Goal: Task Accomplishment & Management: Complete application form

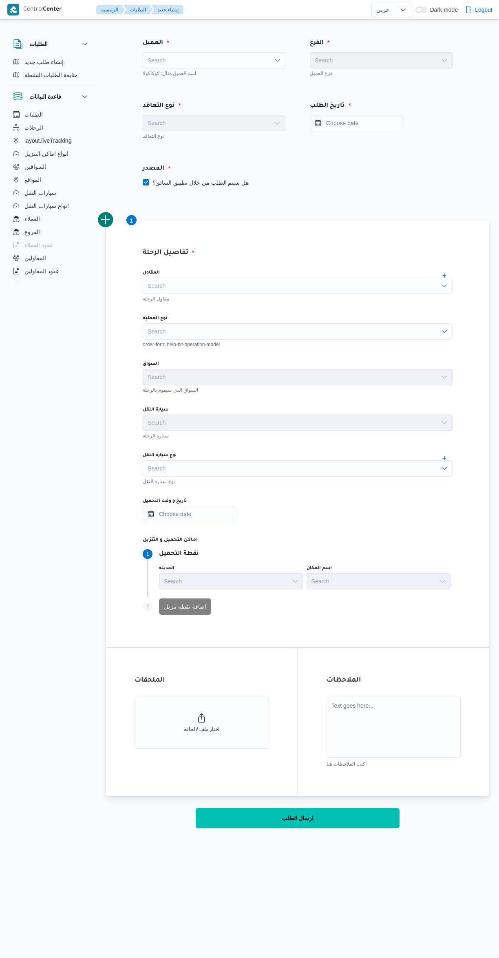
select select "ar"
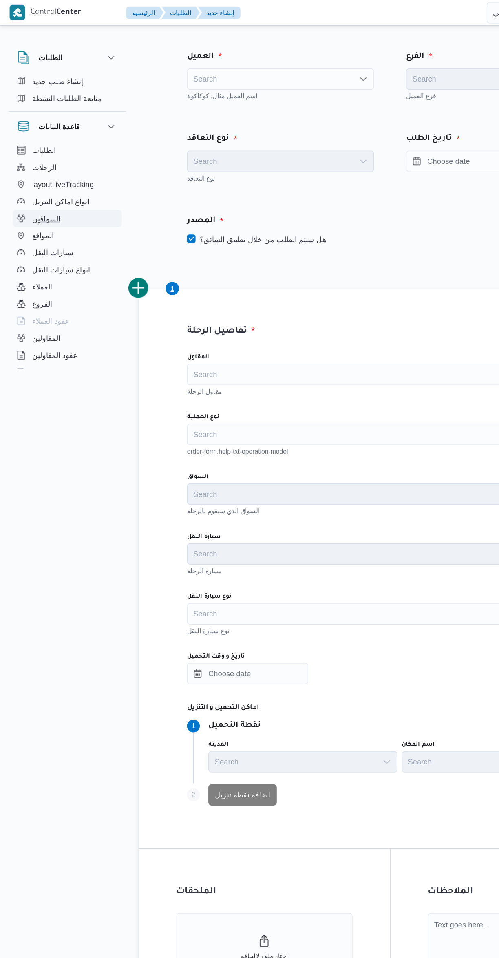
click at [65, 166] on button "السواقين" at bounding box center [51, 166] width 83 height 13
select select "ar"
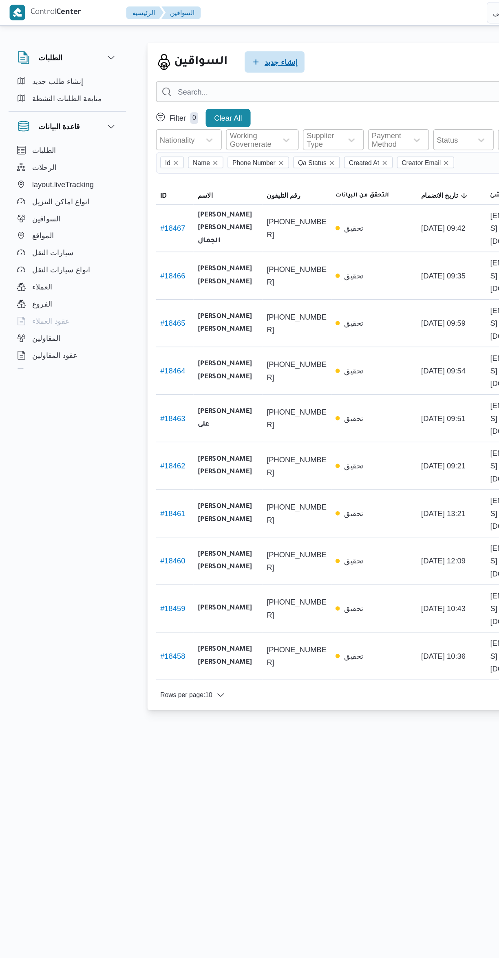
click at [219, 50] on span "إنشاء جديد" at bounding box center [214, 47] width 25 height 10
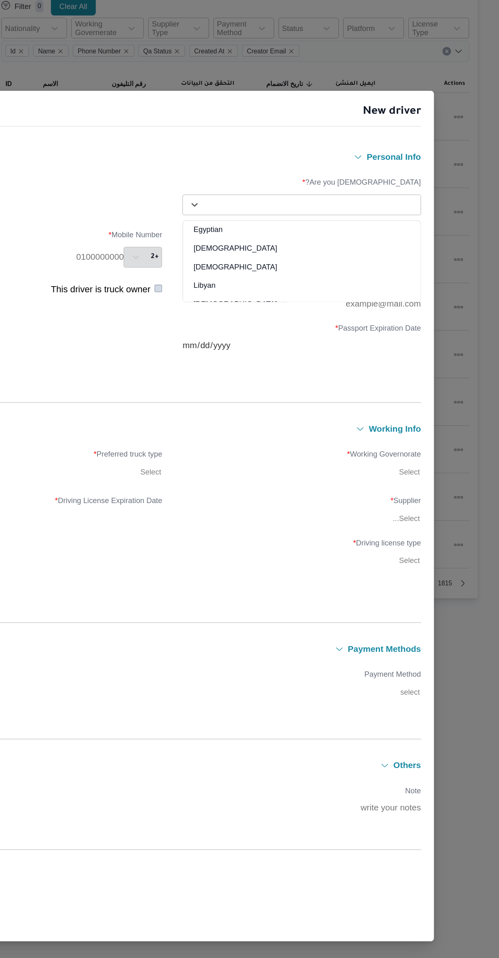
click at [340, 256] on div "Egyptian" at bounding box center [348, 263] width 181 height 14
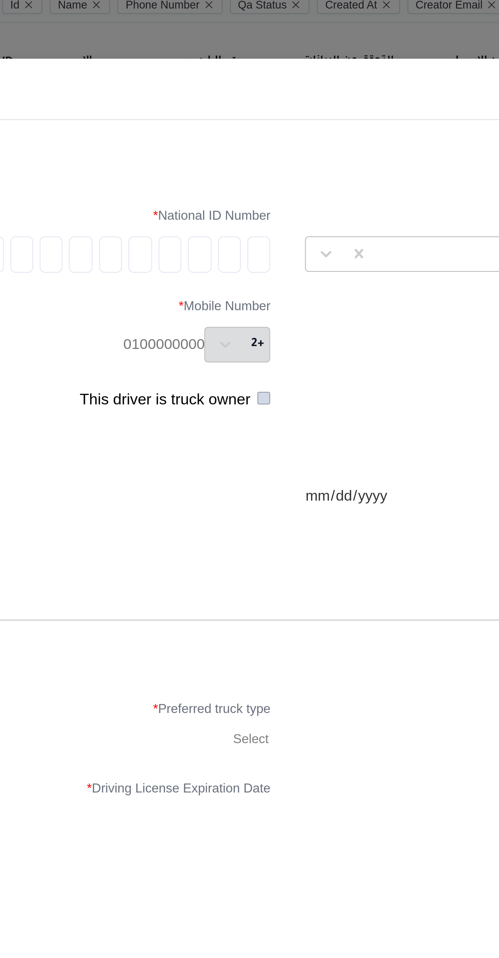
click at [241, 235] on input "tel" at bounding box center [237, 235] width 10 height 16
type input "2"
type input "7"
type input "9"
type input "0"
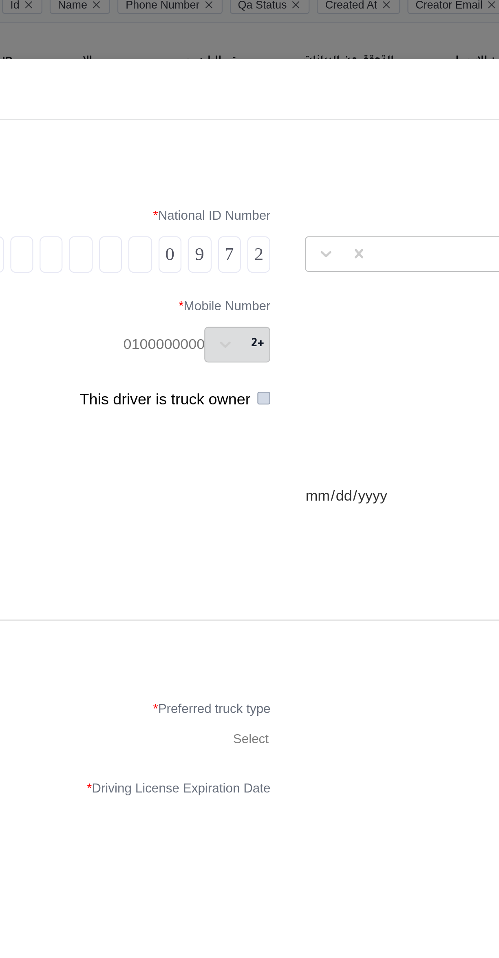
type input "7"
type input "0"
type input "7"
click at [146, 236] on input "tel" at bounding box center [144, 235] width 10 height 16
type input "1"
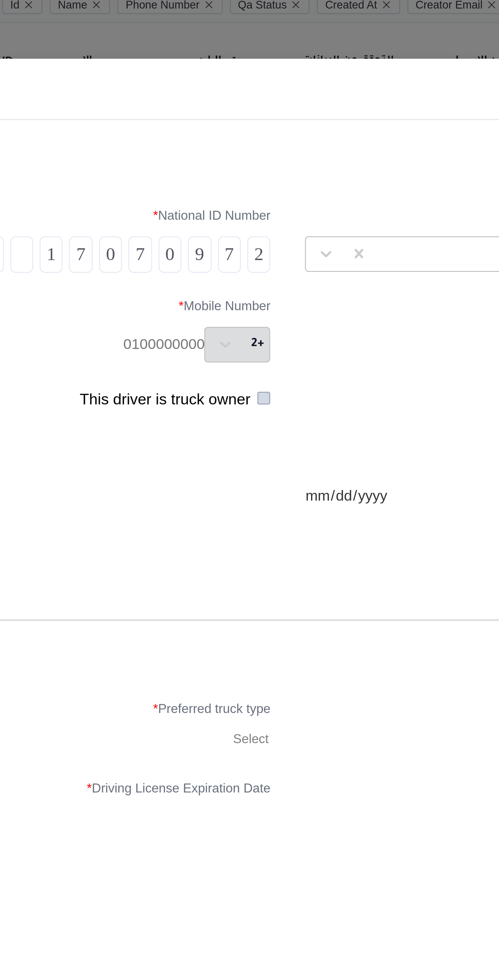
type input "0"
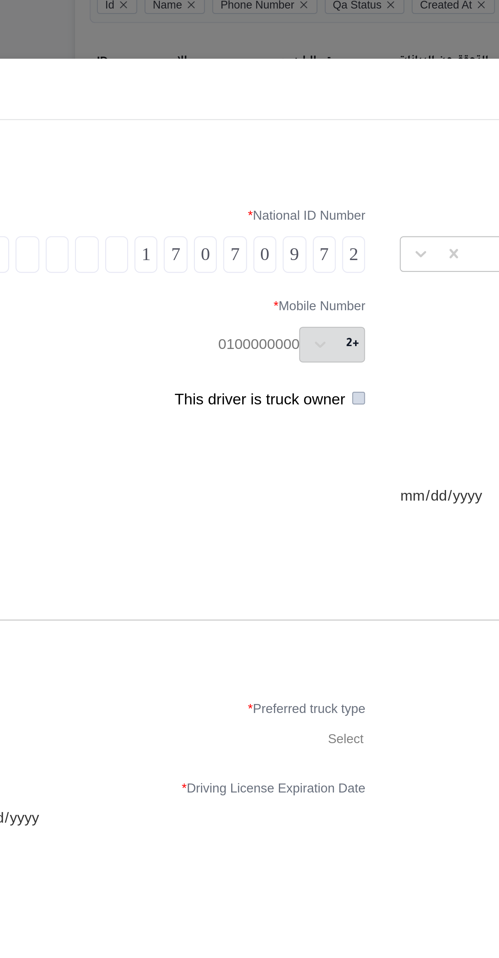
type input "4"
type input "0"
type input "2"
type input "6"
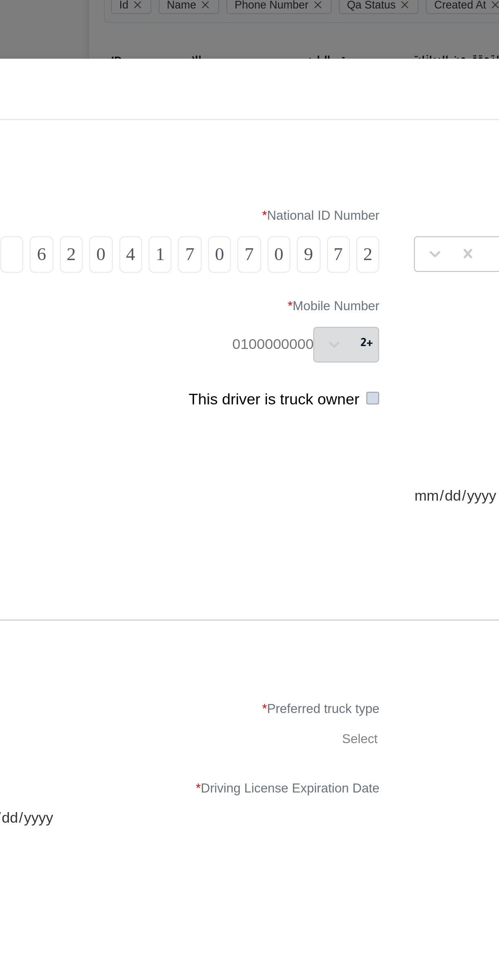
type input "1"
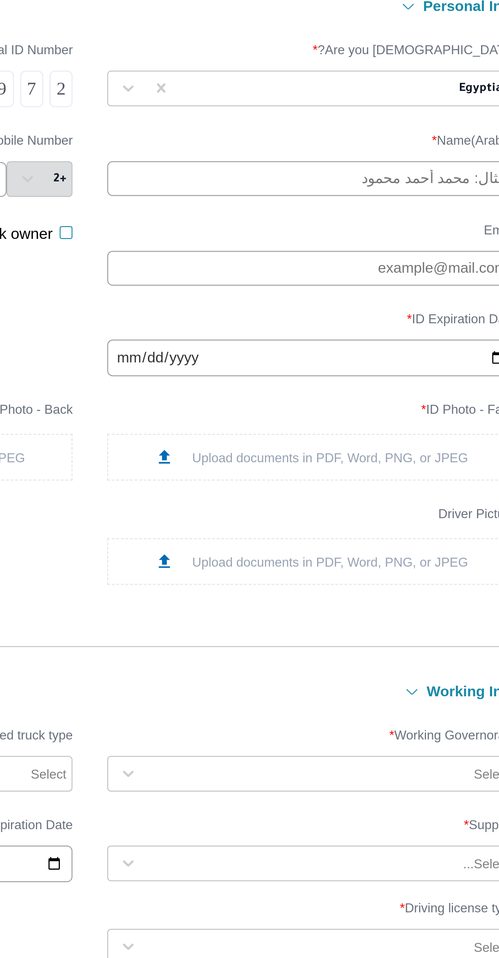
type input "1"
click at [384, 203] on input "text" at bounding box center [348, 201] width 182 height 15
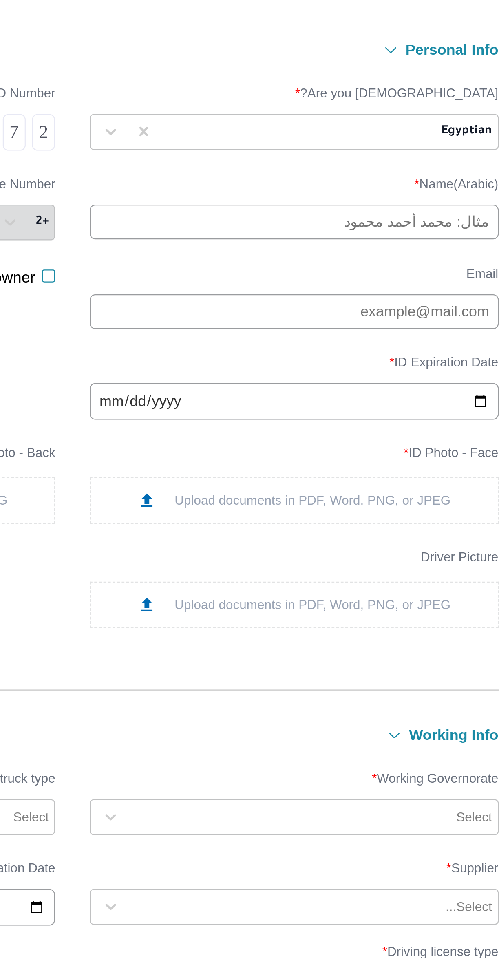
click at [393, 201] on input "text" at bounding box center [348, 201] width 182 height 15
type input "[PERSON_NAME] الوكيل [PERSON_NAME]"
click at [335, 277] on input "date" at bounding box center [348, 282] width 182 height 16
type input "[DATE]"
click at [375, 323] on div "Upload documents in PDF, Word, PNG, or JPEG" at bounding box center [348, 326] width 140 height 9
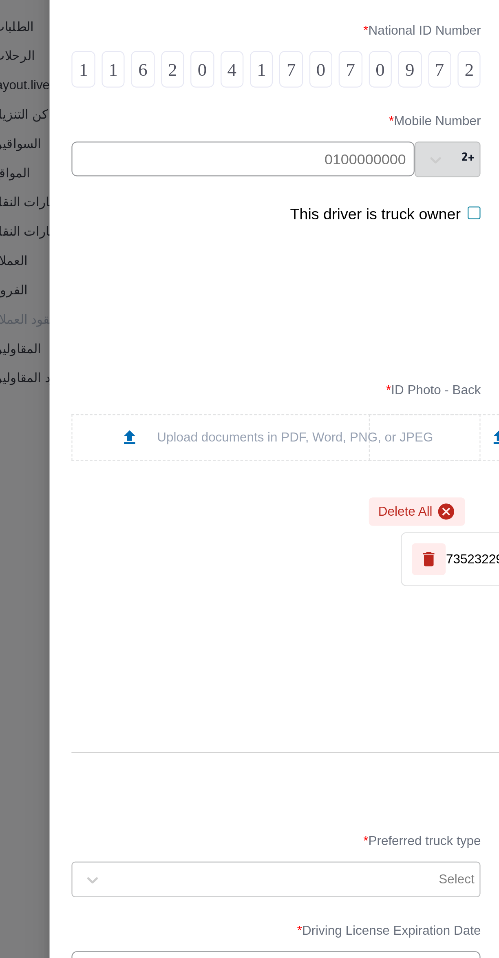
click at [145, 297] on div "Upload documents in PDF, Word, PNG, or JPEG" at bounding box center [151, 298] width 140 height 9
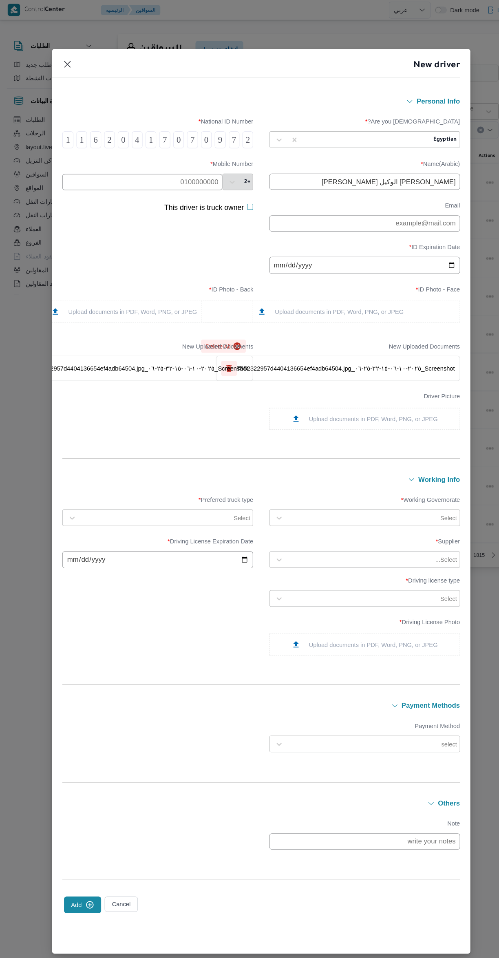
click at [367, 487] on label "Working Governorate *" at bounding box center [348, 480] width 182 height 13
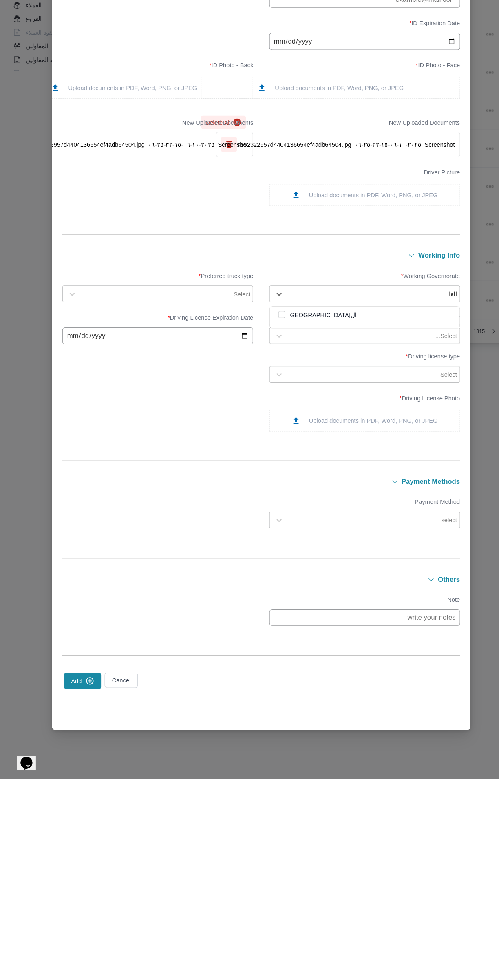
click at [333, 515] on div "ال[GEOGRAPHIC_DATA]" at bounding box center [348, 515] width 165 height 10
type input "القا"
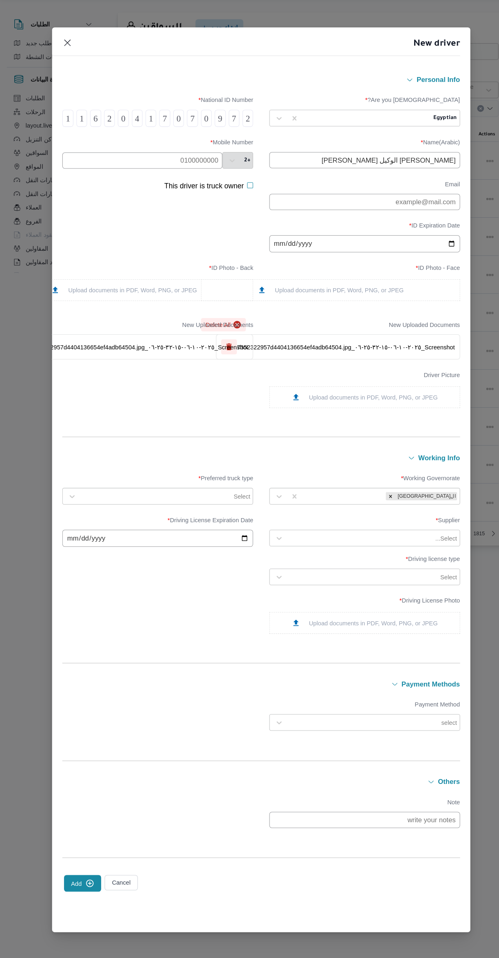
click at [192, 477] on span "*" at bounding box center [191, 477] width 2 height 7
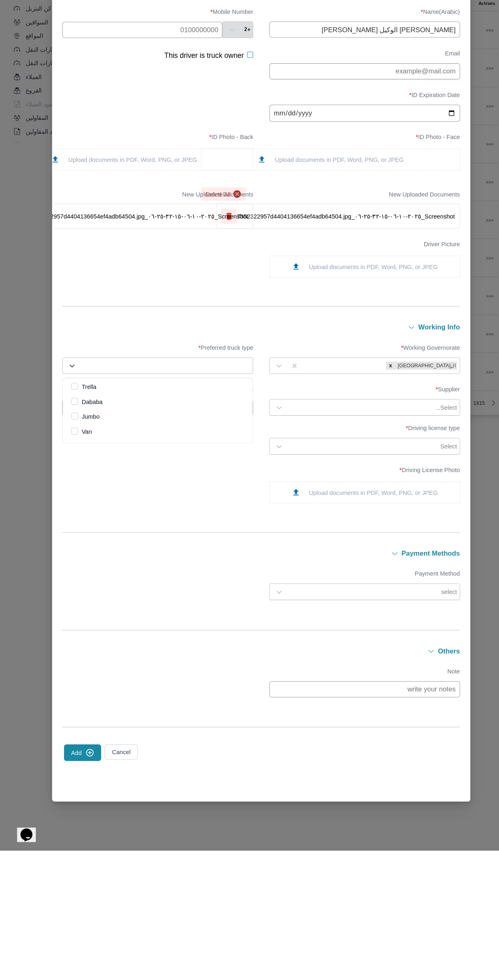
click at [143, 547] on div "Jumbo" at bounding box center [150, 544] width 165 height 10
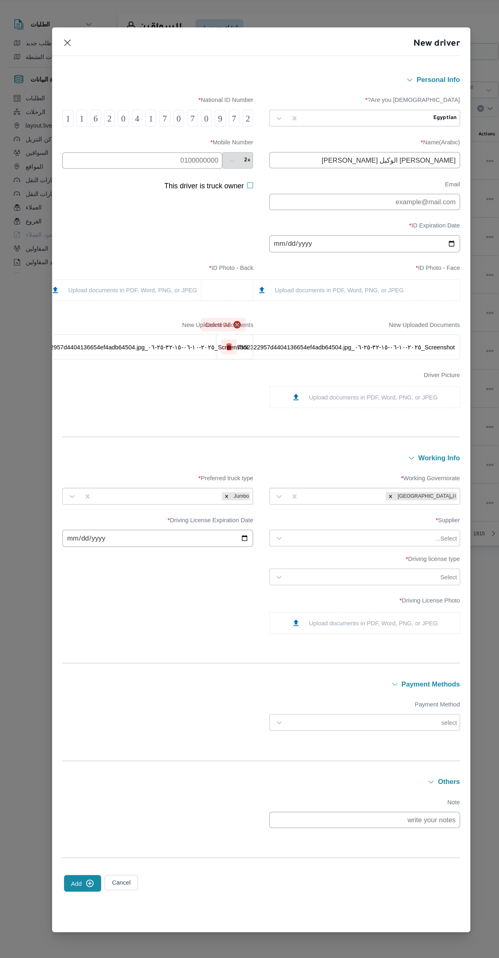
click at [163, 531] on input "date" at bounding box center [151, 535] width 182 height 16
type input "[DATE]"
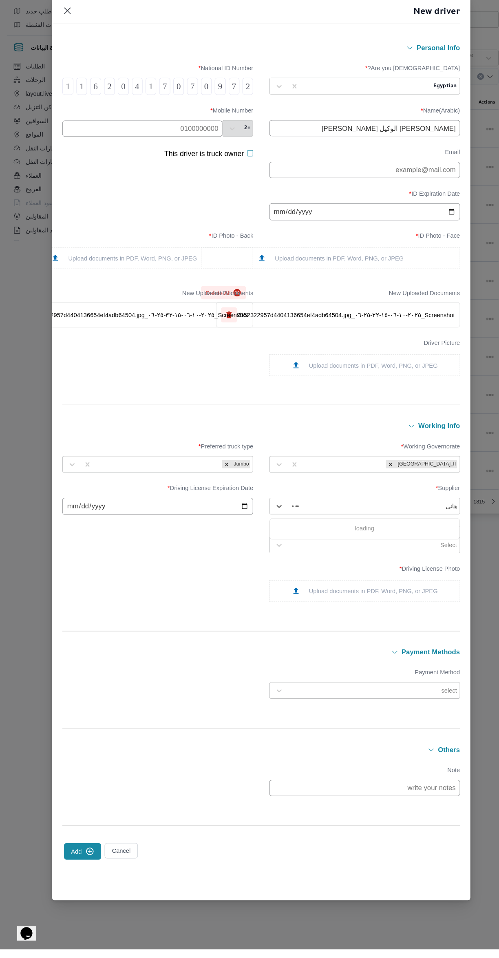
type input "[PERSON_NAME]"
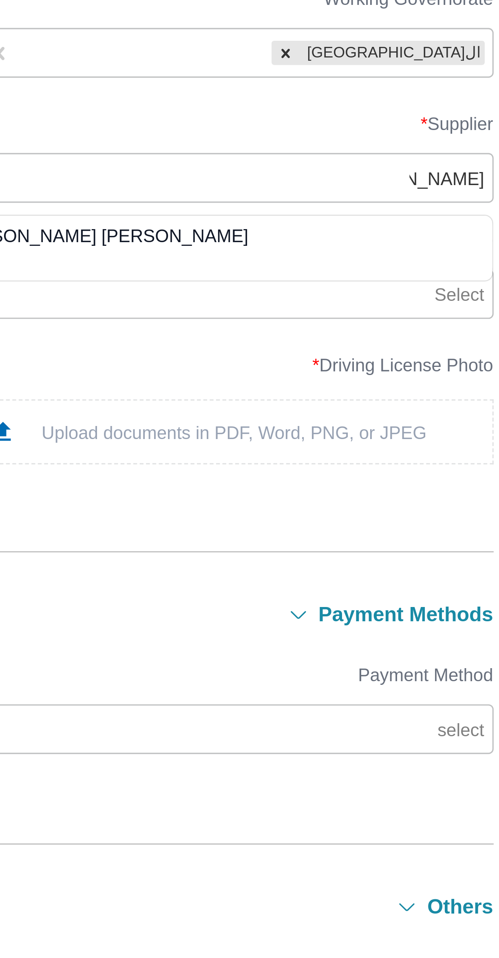
click at [371, 551] on div "[PERSON_NAME] [PERSON_NAME]" at bounding box center [348, 556] width 181 height 14
type input "[PERSON_NAME]"
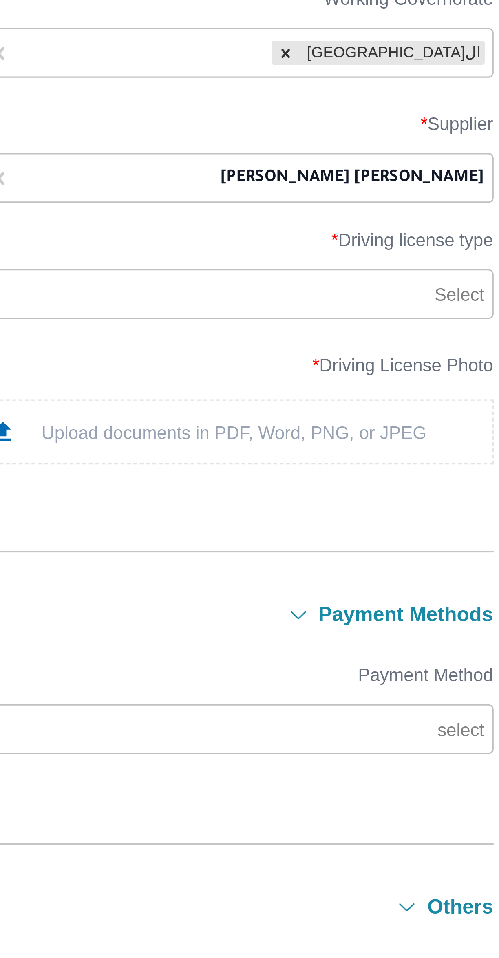
click at [385, 614] on div "Upload documents in PDF, Word, PNG, or JPEG" at bounding box center [348, 615] width 140 height 9
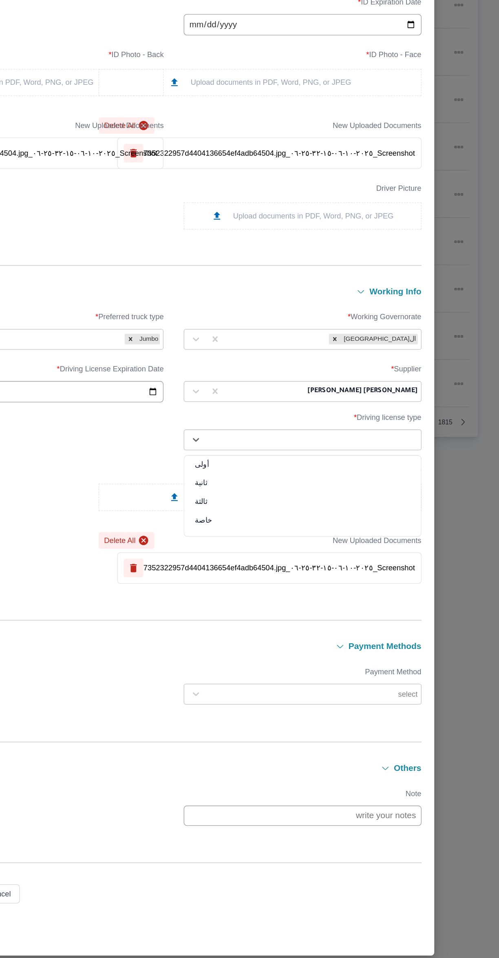
click at [323, 573] on div "ثانية" at bounding box center [348, 580] width 181 height 14
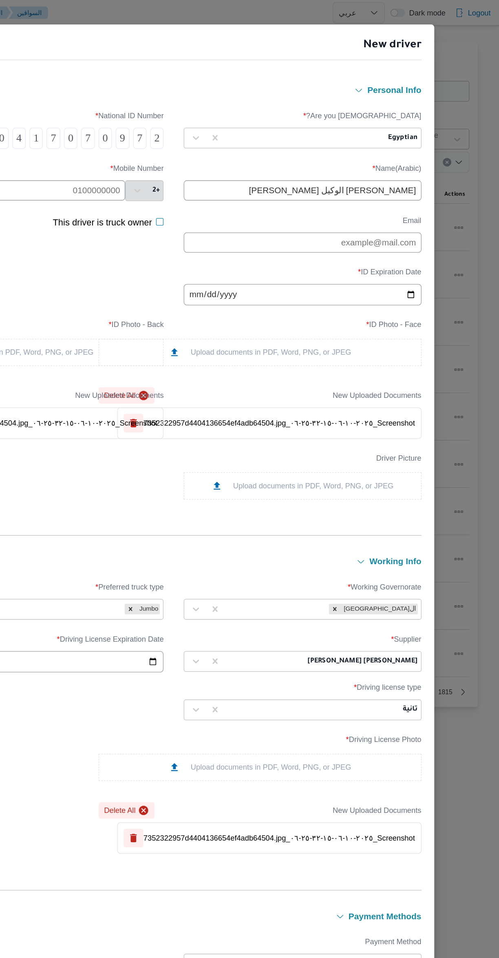
click at [192, 148] on input "text" at bounding box center [136, 145] width 153 height 15
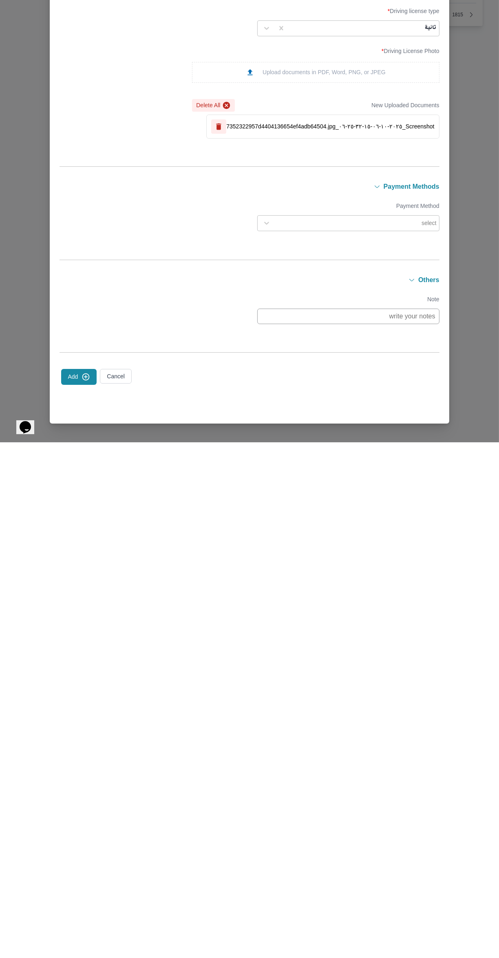
click at [84, 895] on icon "submit" at bounding box center [86, 892] width 9 height 9
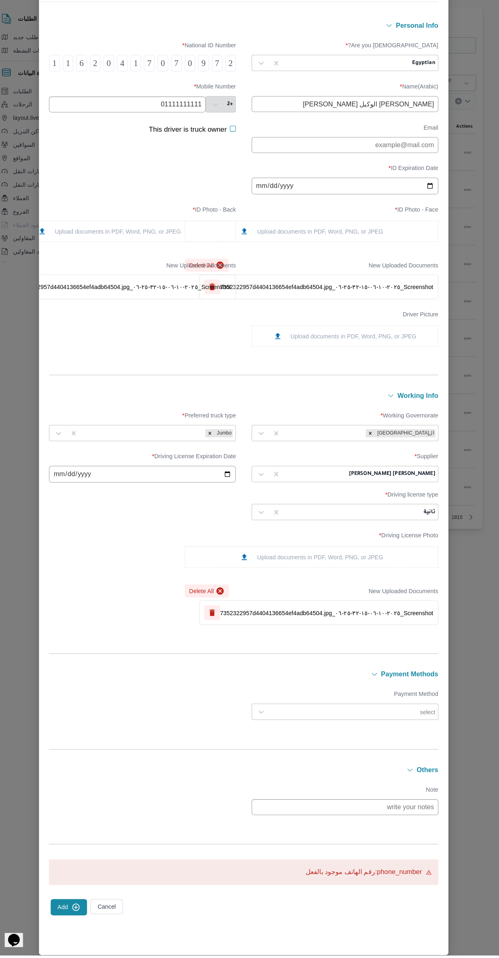
click at [137, 135] on input "01111111111" at bounding box center [136, 127] width 153 height 15
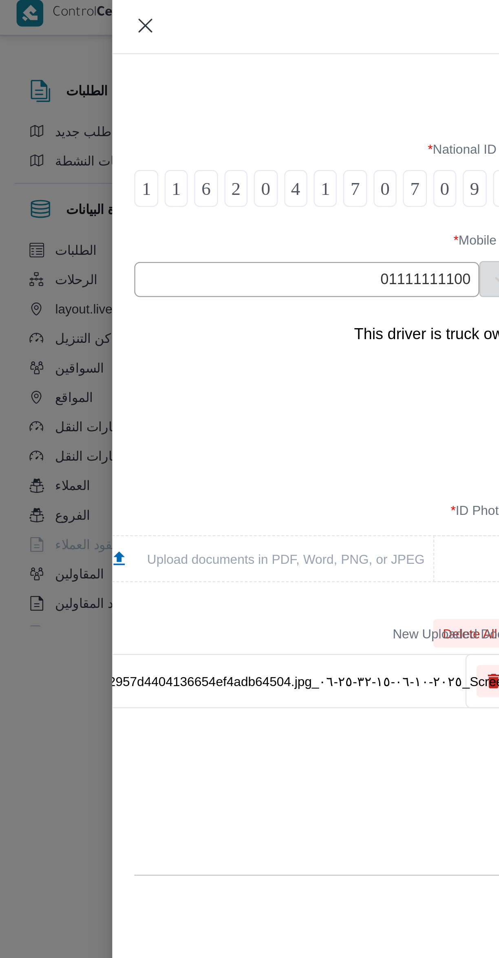
click at [119, 155] on div "This driver is truck owner" at bounding box center [151, 152] width 182 height 10
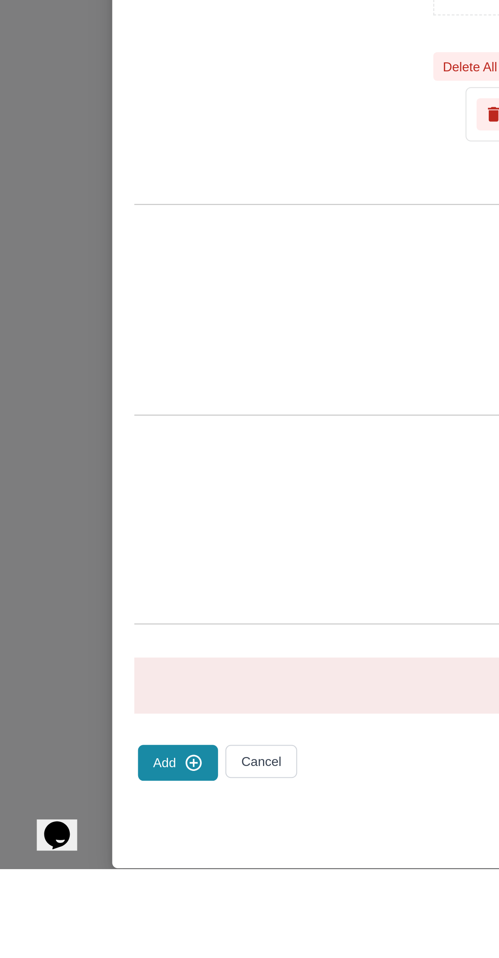
click at [79, 919] on button "Add" at bounding box center [78, 911] width 35 height 16
click at [71, 919] on button "Add" at bounding box center [78, 911] width 35 height 16
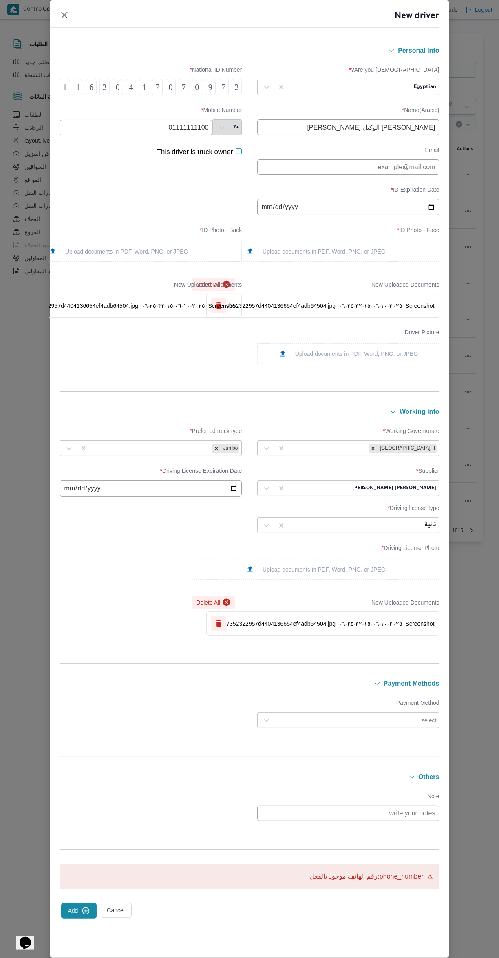
click at [137, 135] on input "01111111100" at bounding box center [136, 127] width 153 height 15
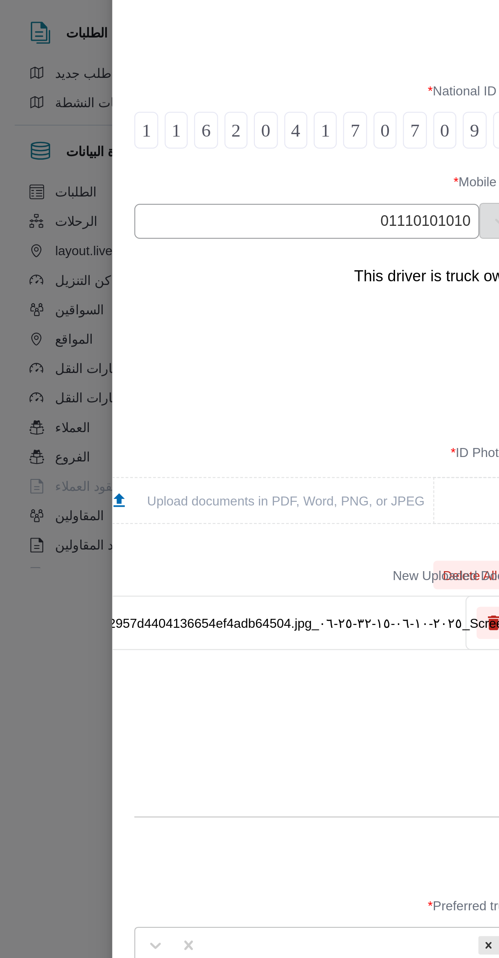
type input "01110101010"
click at [172, 172] on div "This driver is truck owner" at bounding box center [151, 161] width 182 height 28
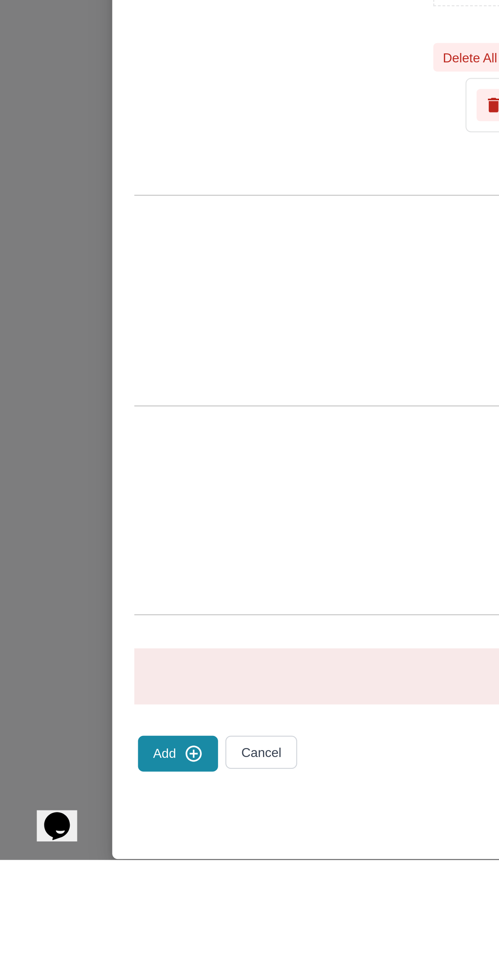
click at [85, 919] on button "Add" at bounding box center [78, 911] width 35 height 16
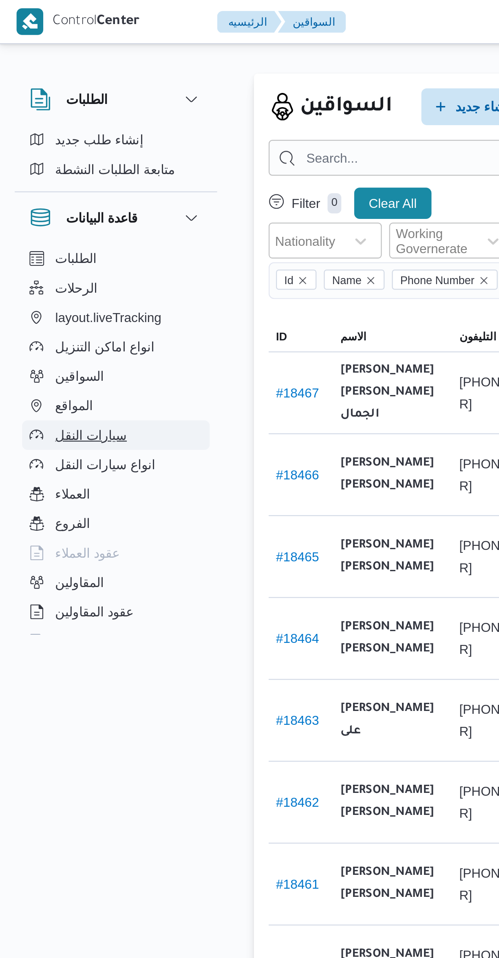
click at [30, 192] on span "سيارات النقل" at bounding box center [40, 193] width 32 height 10
select select "ar"
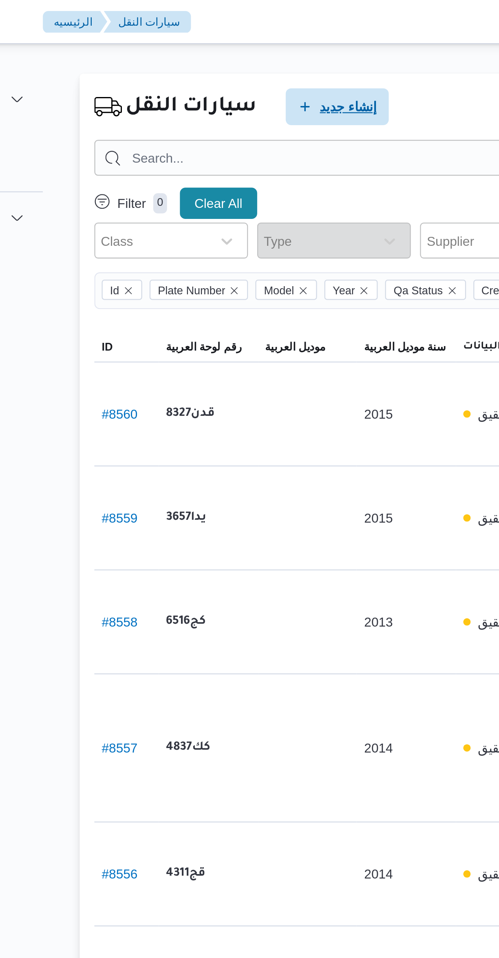
click at [227, 52] on span "إنشاء جديد" at bounding box center [231, 47] width 25 height 10
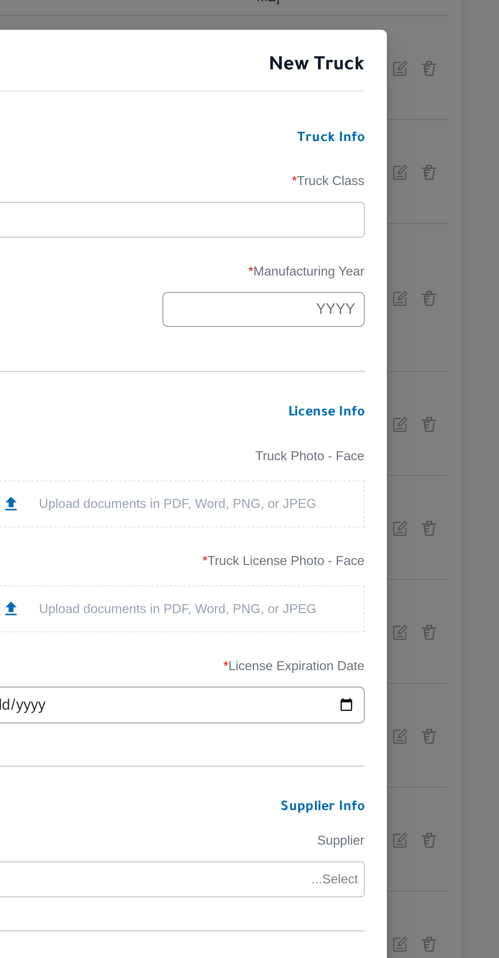
type input "ت"
type input "trell"
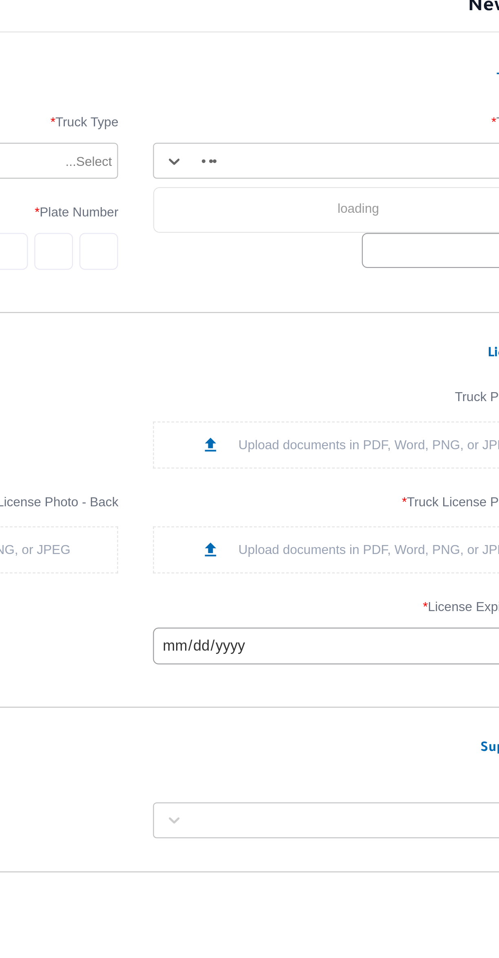
type input "t"
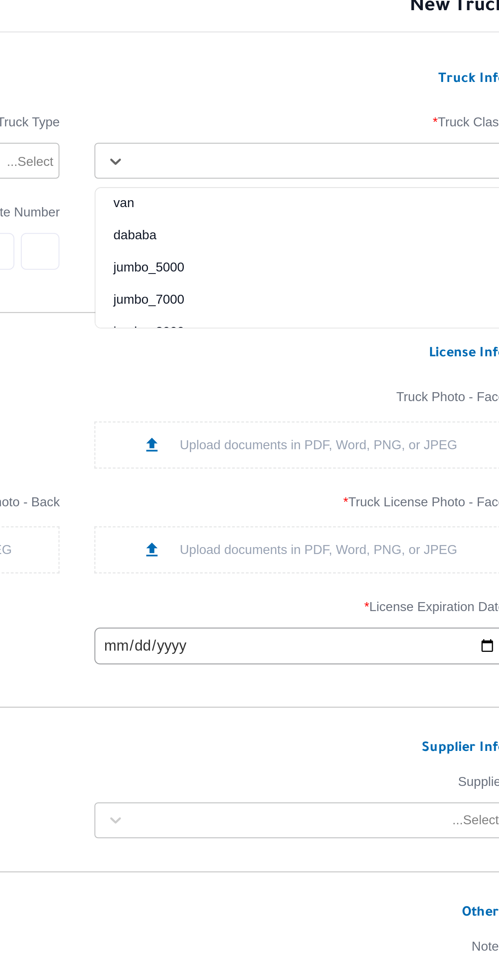
click at [307, 368] on div "jumbo_7000" at bounding box center [348, 361] width 181 height 14
click at [315, 369] on div "jumbo_8000" at bounding box center [348, 376] width 181 height 14
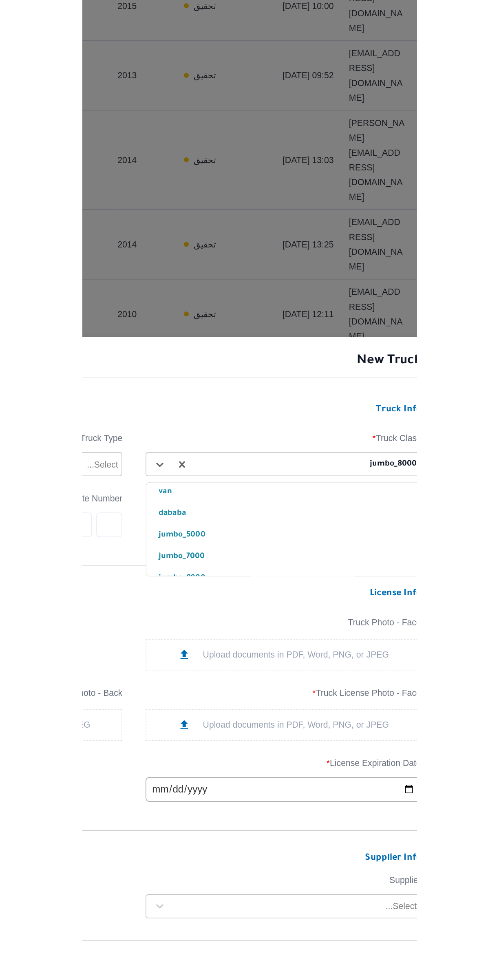
scroll to position [16, 0]
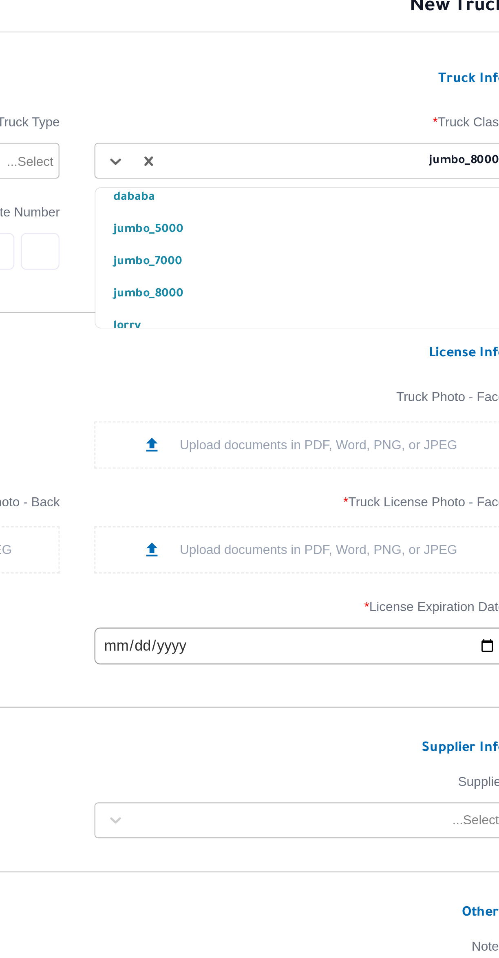
click at [310, 367] on div "lorry" at bounding box center [348, 373] width 181 height 14
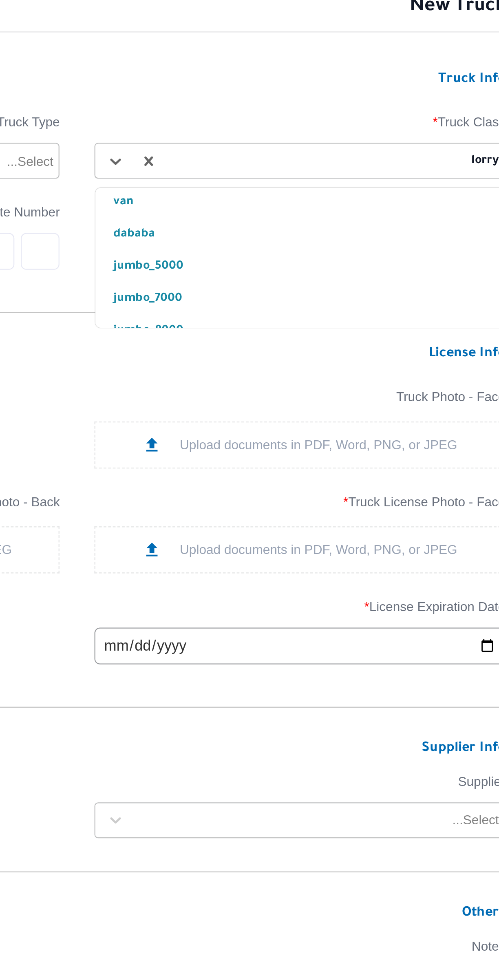
scroll to position [31, 0]
click at [305, 367] on div "trella" at bounding box center [348, 373] width 181 height 14
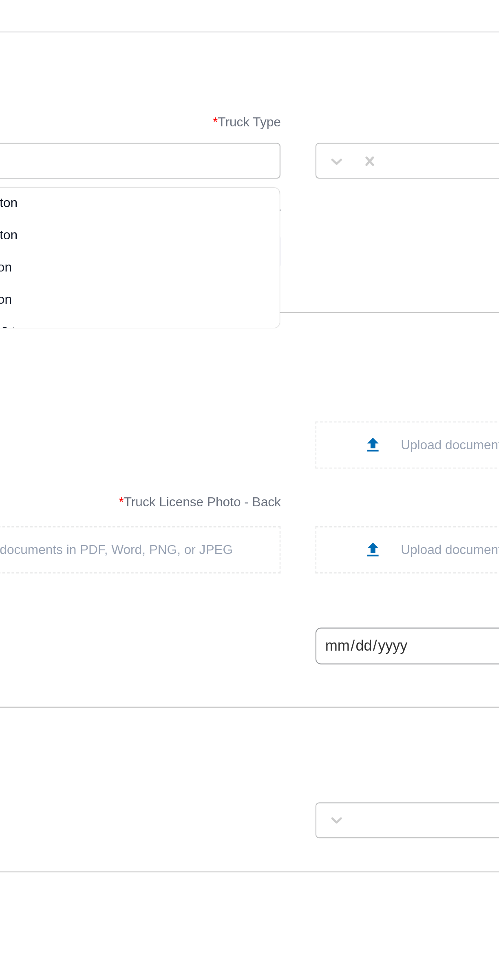
click at [216, 298] on div at bounding box center [158, 297] width 162 height 8
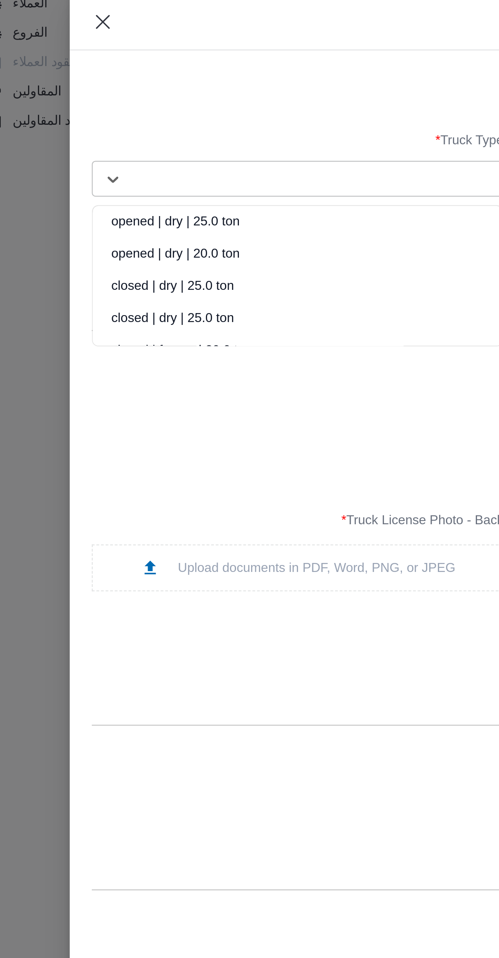
click at [138, 315] on div "opened | dry | 25.0 ton" at bounding box center [150, 318] width 181 height 14
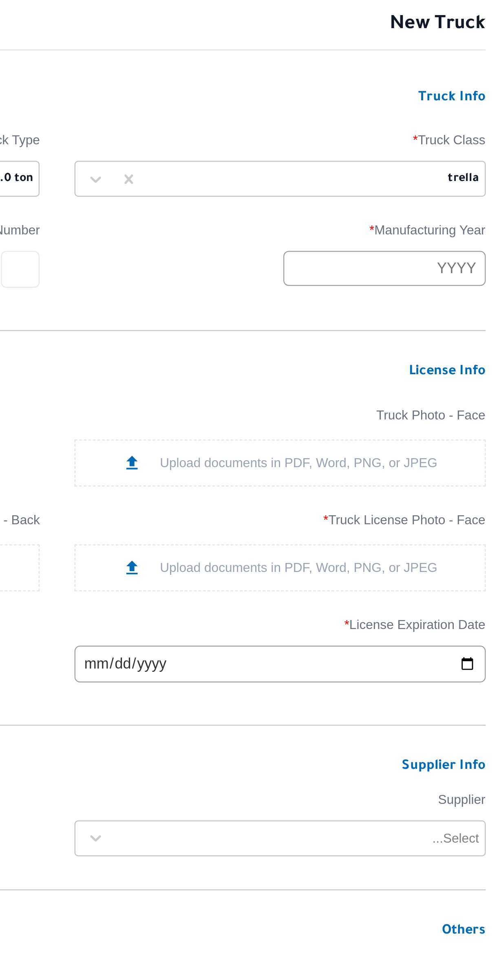
click at [393, 337] on input "text" at bounding box center [395, 336] width 90 height 15
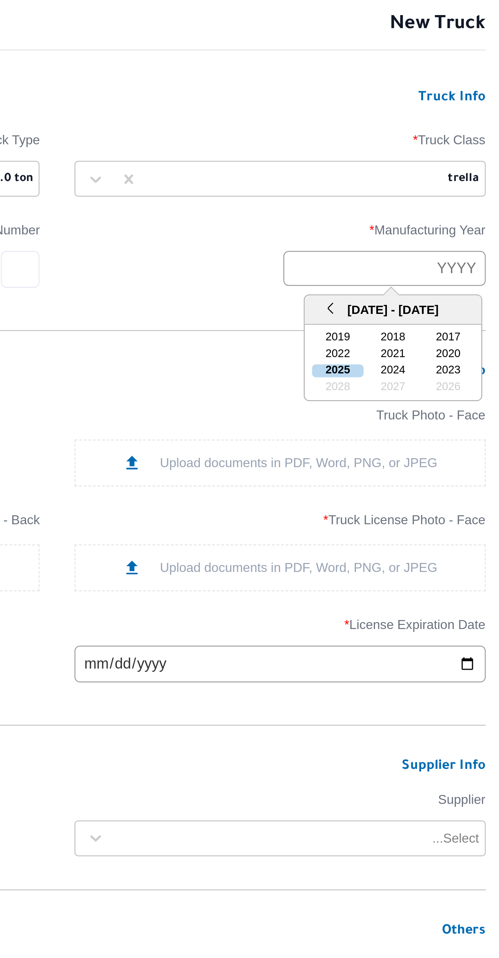
click at [416, 336] on input "text" at bounding box center [395, 336] width 90 height 15
type input "2001"
click at [377, 380] on div "2001" at bounding box center [373, 382] width 23 height 6
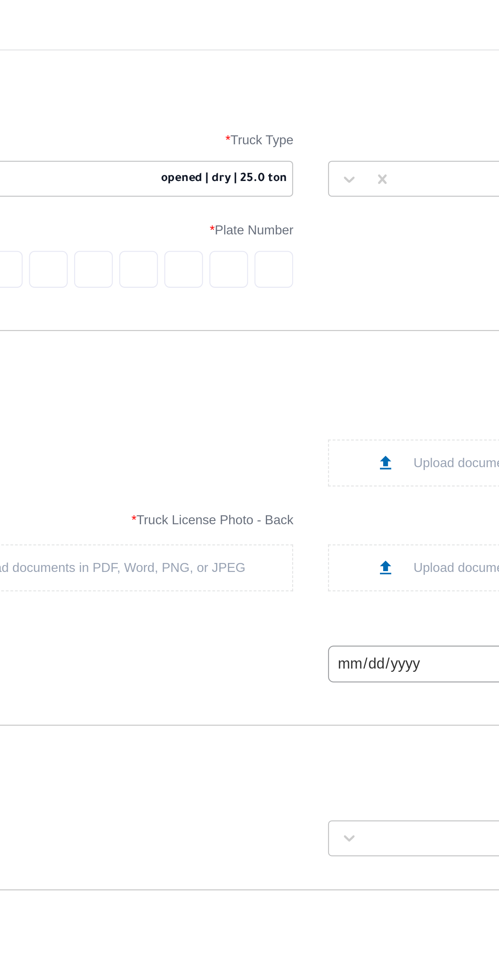
click at [234, 337] on input "text" at bounding box center [233, 337] width 17 height 16
click at [233, 338] on input "text" at bounding box center [233, 337] width 17 height 16
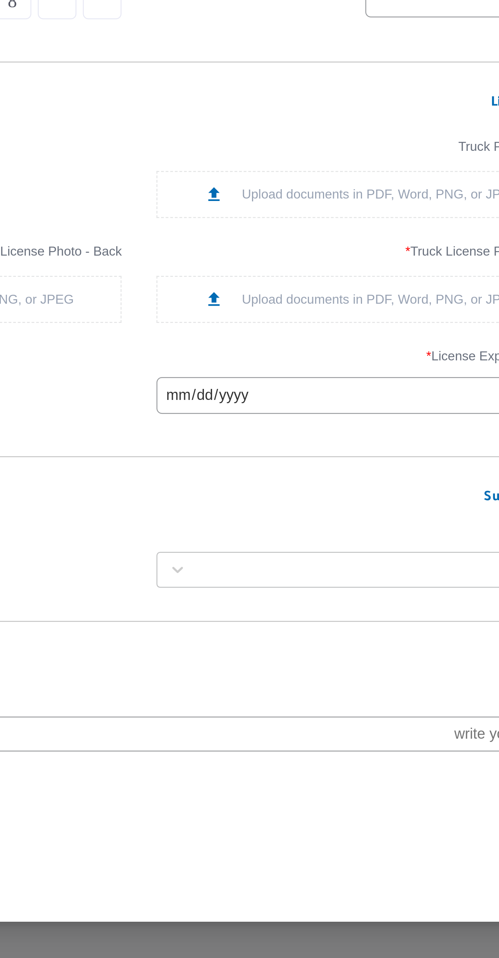
click at [349, 469] on div "Upload documents in PDF, Word, PNG, or JPEG" at bounding box center [348, 469] width 140 height 9
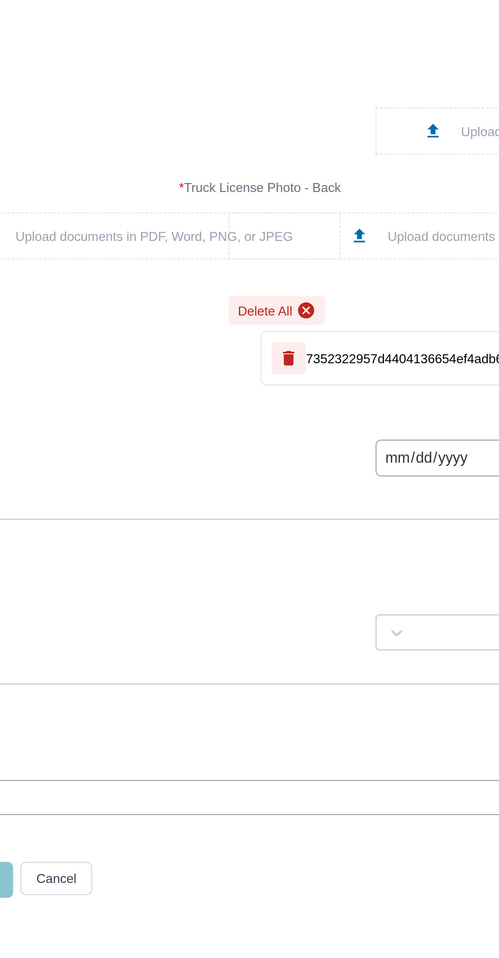
click at [182, 435] on div "Upload documents in PDF, Word, PNG, or JPEG" at bounding box center [151, 441] width 182 height 21
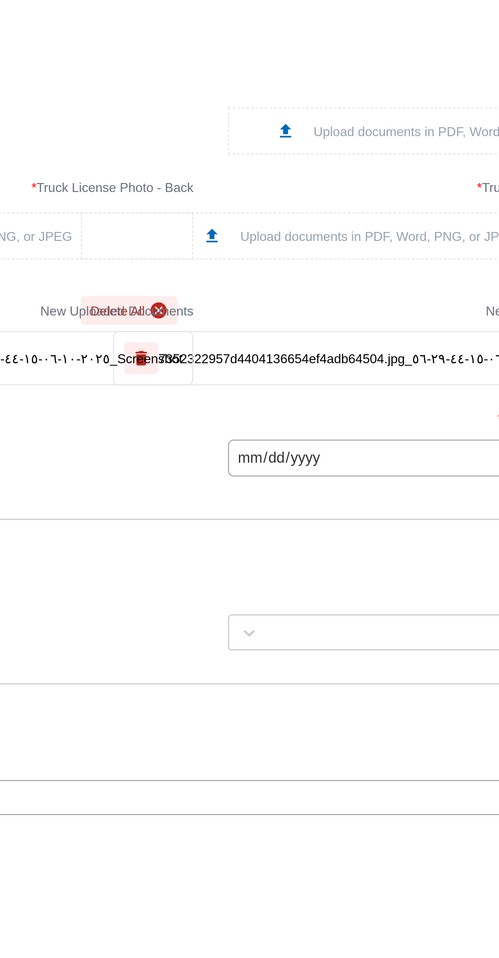
click at [315, 536] on input "date" at bounding box center [348, 540] width 182 height 16
type input "[DATE]"
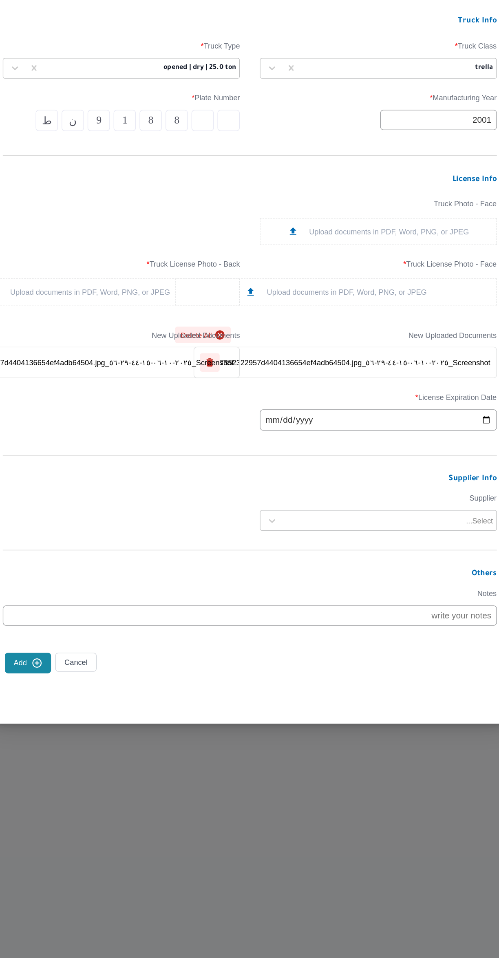
click at [358, 607] on label "Supplier" at bounding box center [348, 602] width 182 height 13
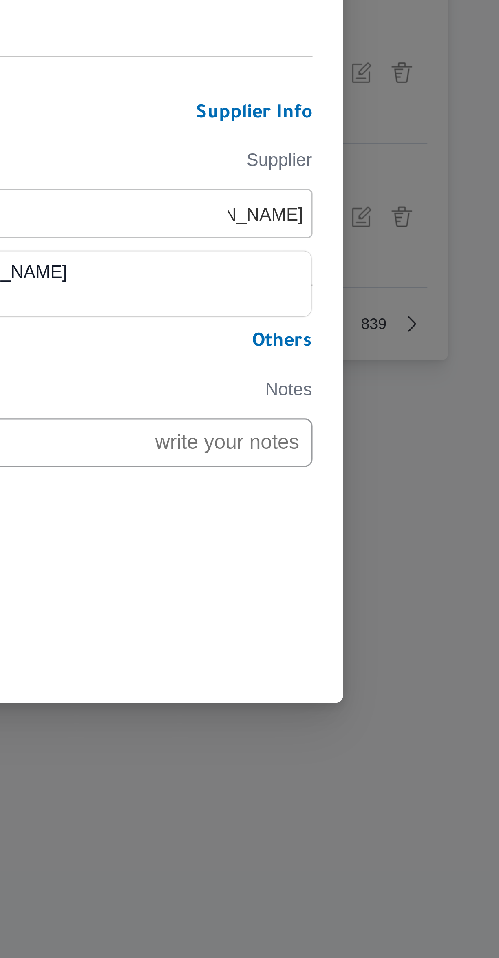
scroll to position [0, 0]
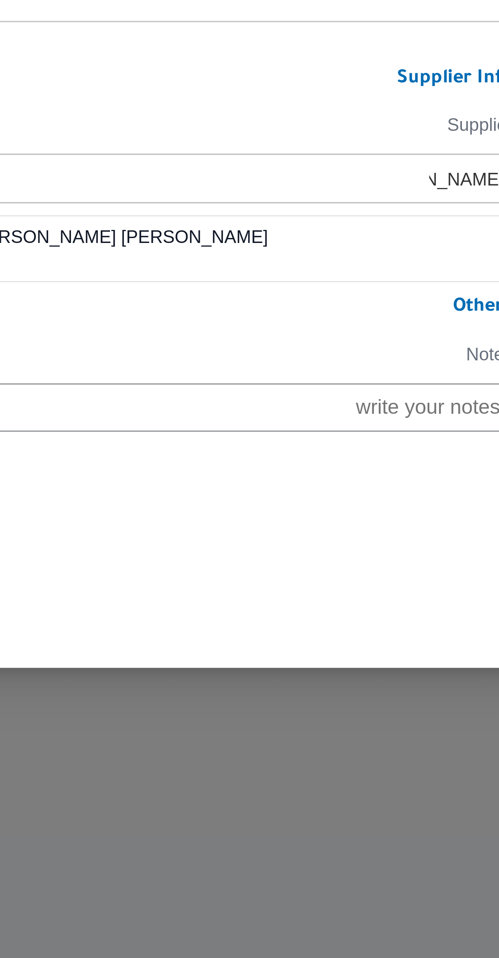
click at [334, 638] on div "[PERSON_NAME] [PERSON_NAME]" at bounding box center [348, 638] width 181 height 14
type input "[PERSON_NAME]"
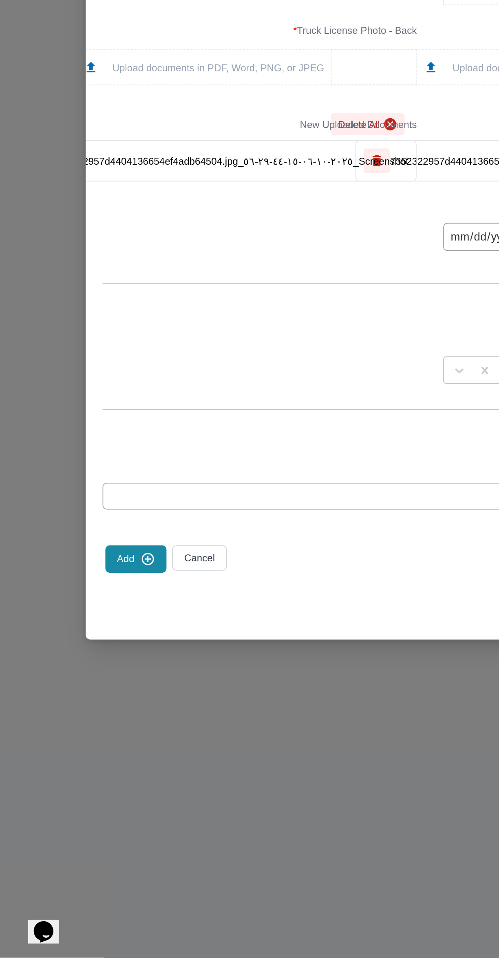
click at [79, 724] on button "Add" at bounding box center [78, 727] width 35 height 16
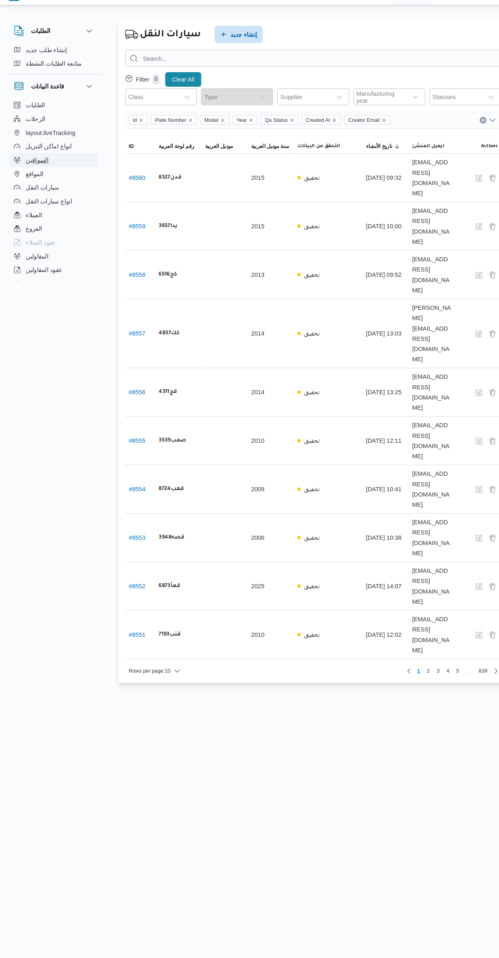
click at [31, 169] on span "السواقين" at bounding box center [35, 167] width 22 height 10
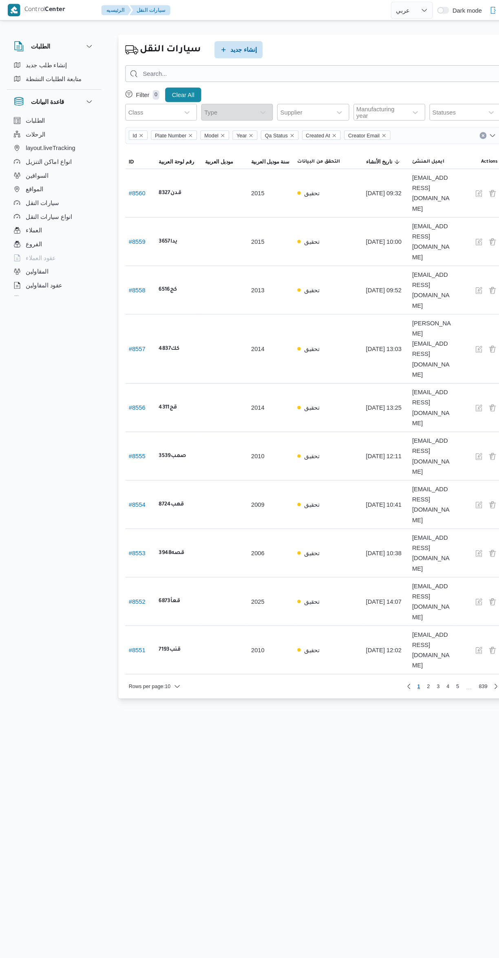
select select "ar"
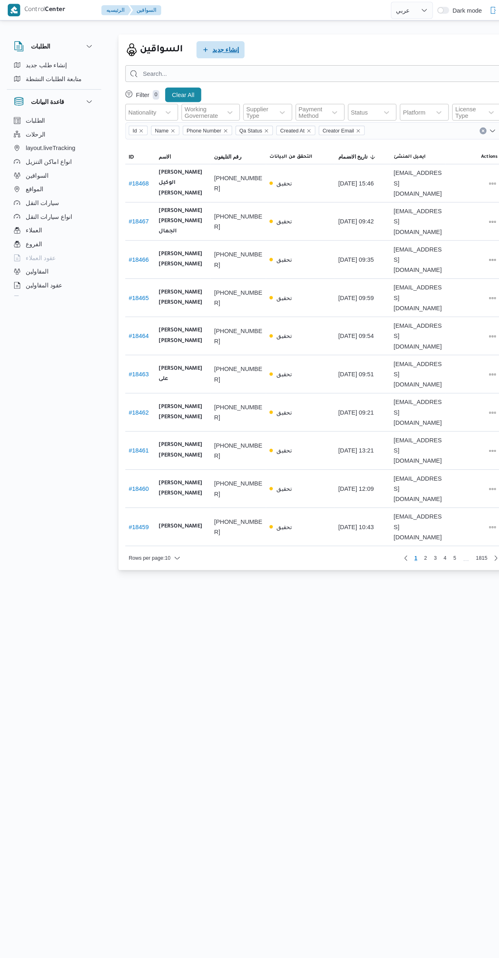
click at [214, 47] on span "إنشاء جديد" at bounding box center [214, 47] width 25 height 10
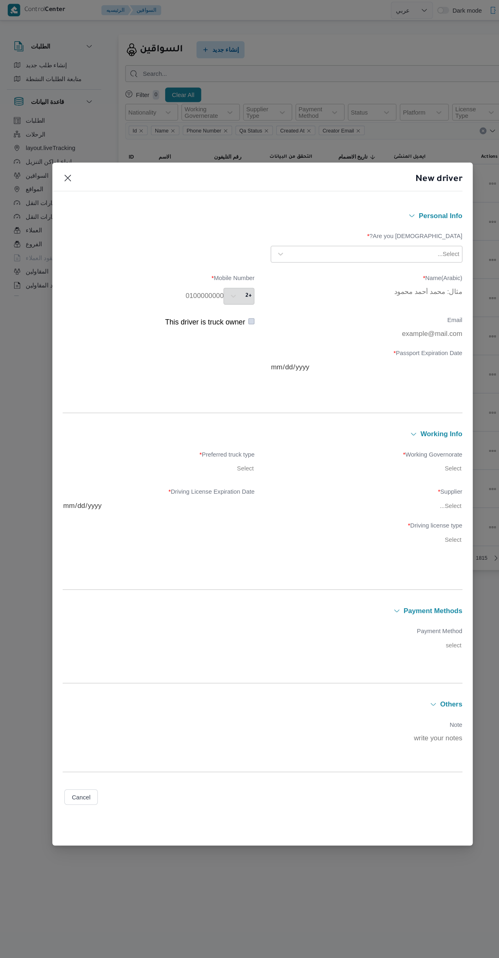
click at [297, 224] on label "Are you [DEMOGRAPHIC_DATA]? *" at bounding box center [348, 227] width 182 height 13
click at [281, 258] on div "Egyptian" at bounding box center [348, 263] width 181 height 14
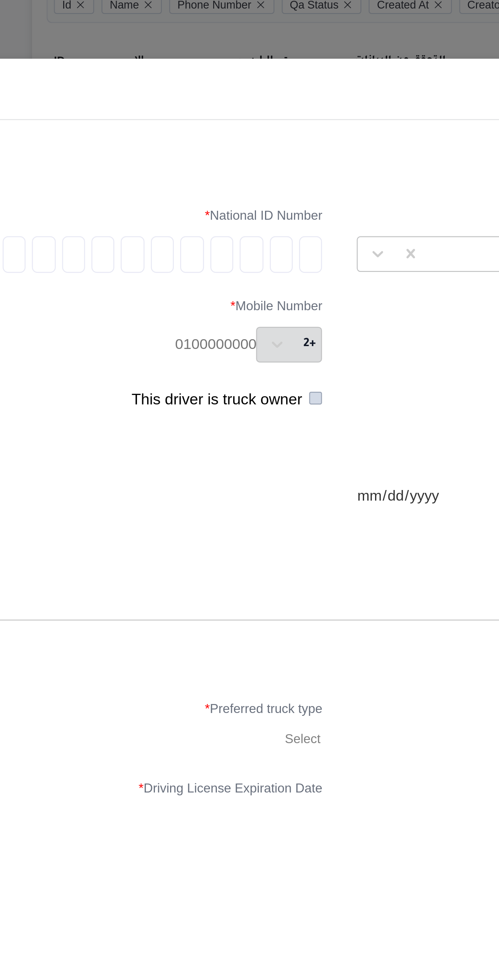
click at [236, 238] on input "tel" at bounding box center [237, 235] width 10 height 16
type input "2"
type input "9"
type input "8"
type input "1"
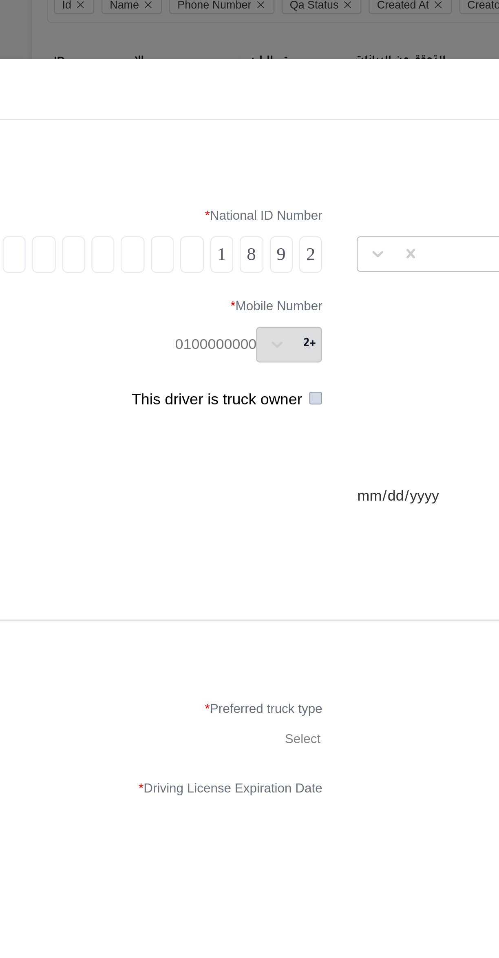
type input "1"
click at [171, 238] on input "tel" at bounding box center [171, 235] width 10 height 16
type input "2"
type input "4"
type input "1"
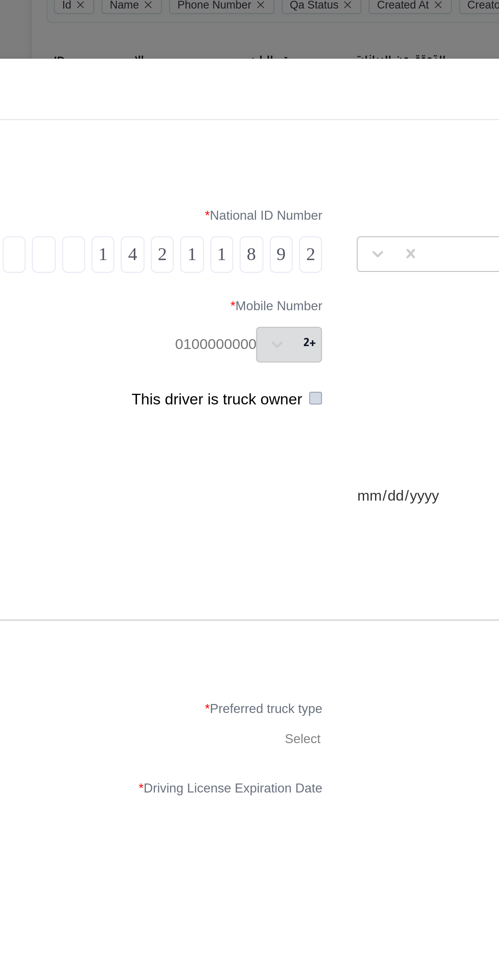
type input "4"
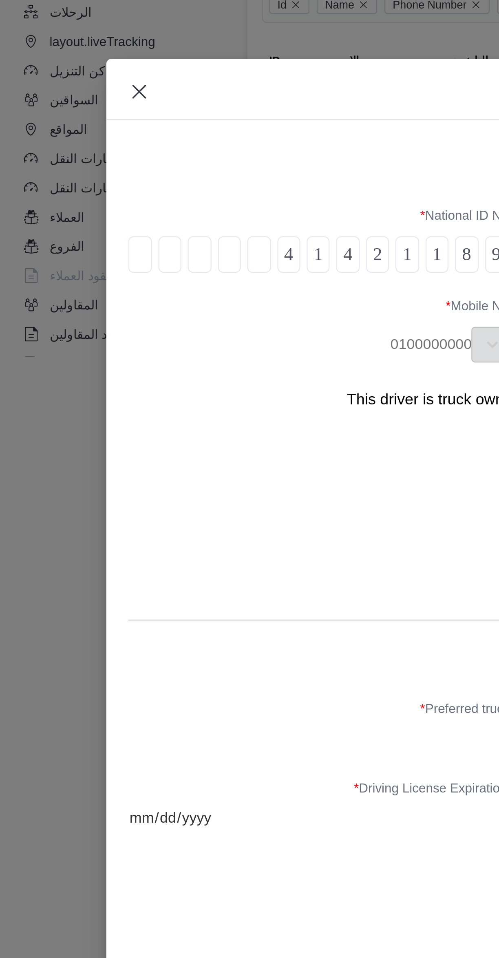
click at [117, 238] on input "tel" at bounding box center [118, 235] width 10 height 16
type input "0"
type input "1"
type input "9"
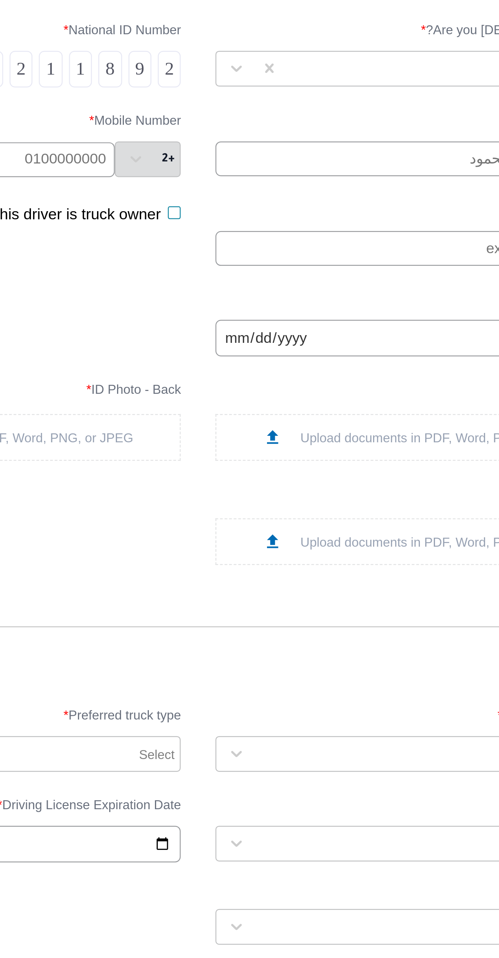
type input "4"
click at [287, 202] on input "text" at bounding box center [348, 201] width 182 height 15
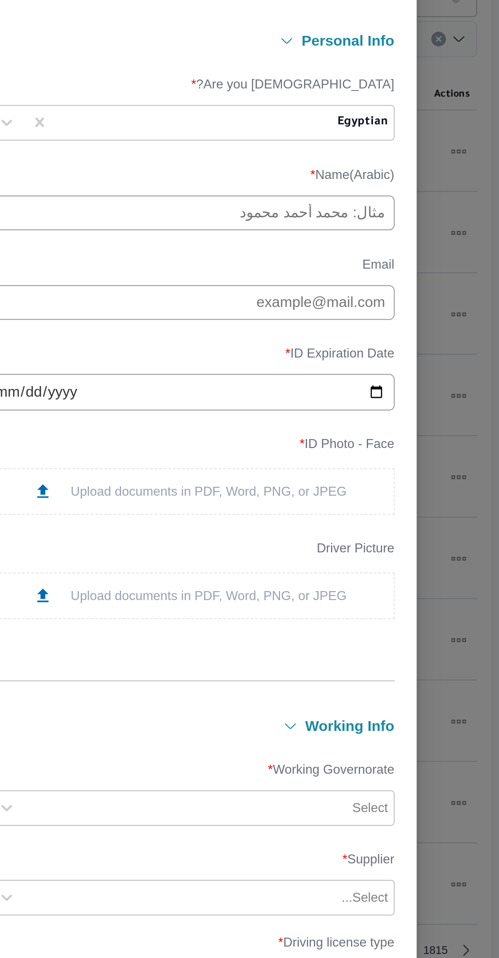
click at [344, 192] on label "Name(Arabic) *" at bounding box center [348, 187] width 182 height 13
click at [331, 205] on input "text" at bounding box center [348, 201] width 182 height 15
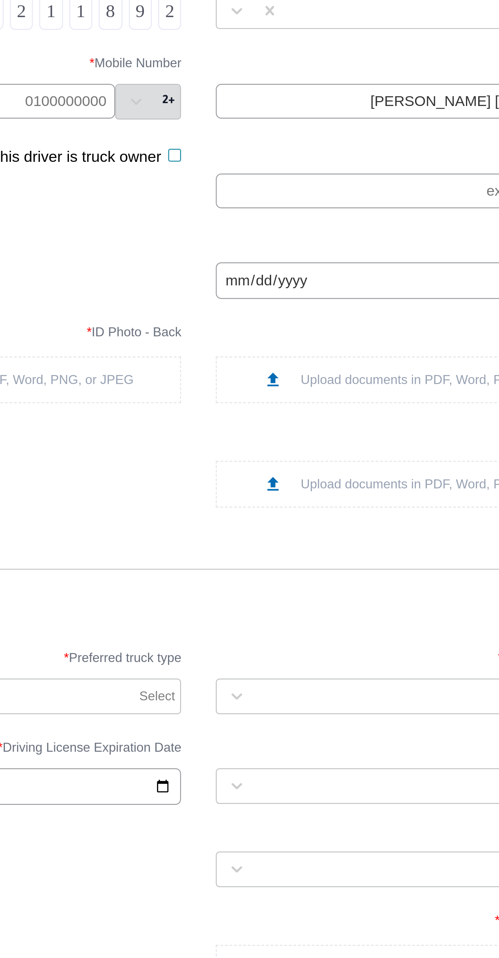
type input "[PERSON_NAME] [PERSON_NAME]"
click at [269, 284] on input "date" at bounding box center [348, 282] width 182 height 16
type input "[DATE]"
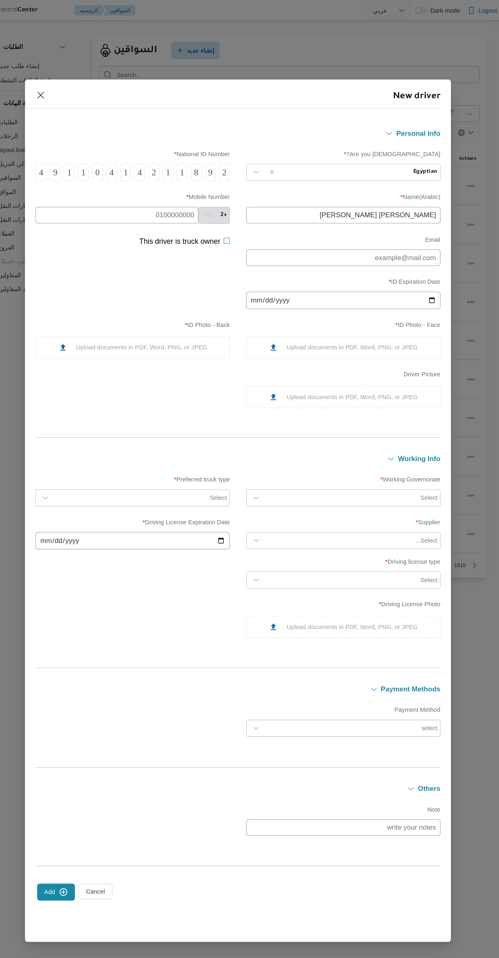
click at [287, 324] on icon at bounding box center [282, 326] width 9 height 9
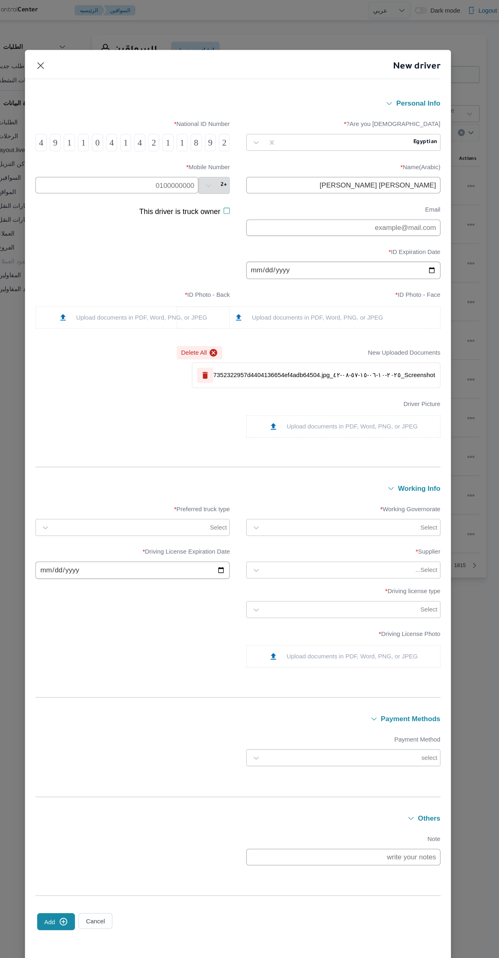
click at [127, 297] on div "Upload documents in PDF, Word, PNG, or JPEG" at bounding box center [151, 298] width 140 height 9
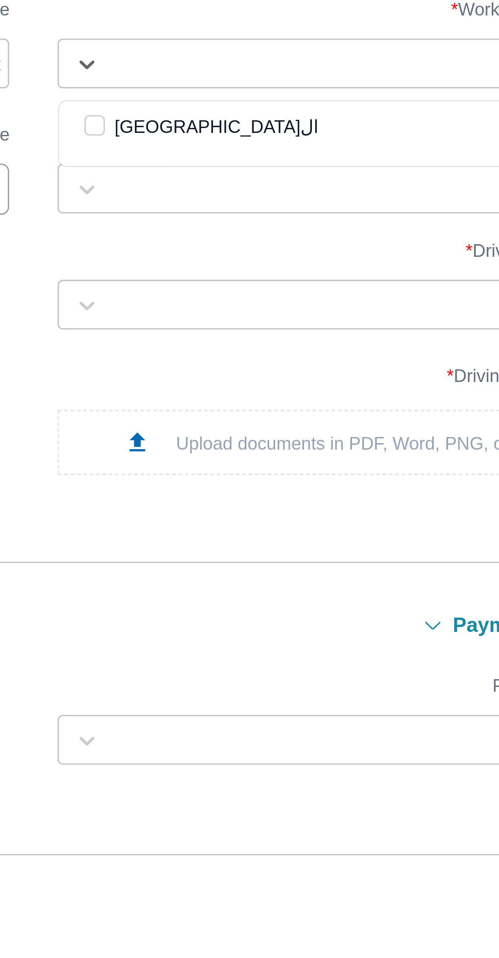
click at [285, 516] on label "ال[GEOGRAPHIC_DATA]" at bounding box center [303, 515] width 75 height 10
type input "القاهر"
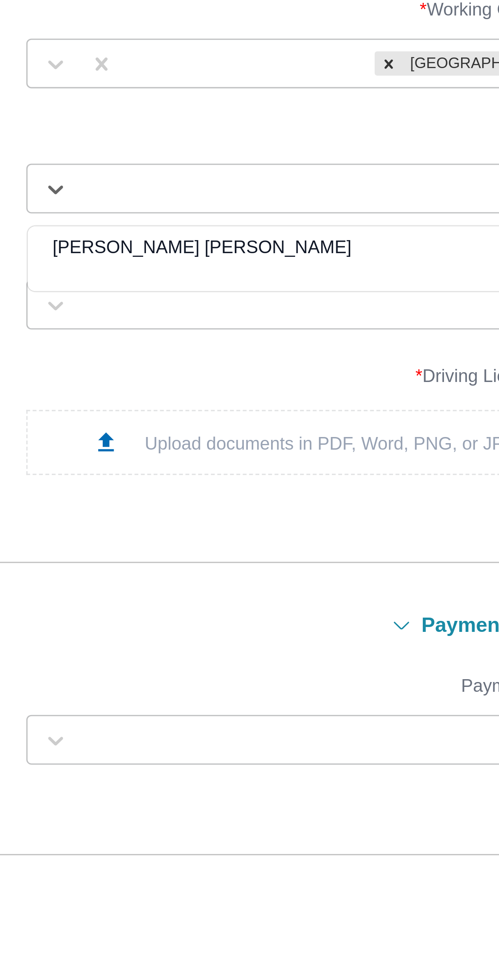
click at [303, 555] on div "[PERSON_NAME] [PERSON_NAME]" at bounding box center [348, 556] width 181 height 14
type input "[PERSON_NAME]"
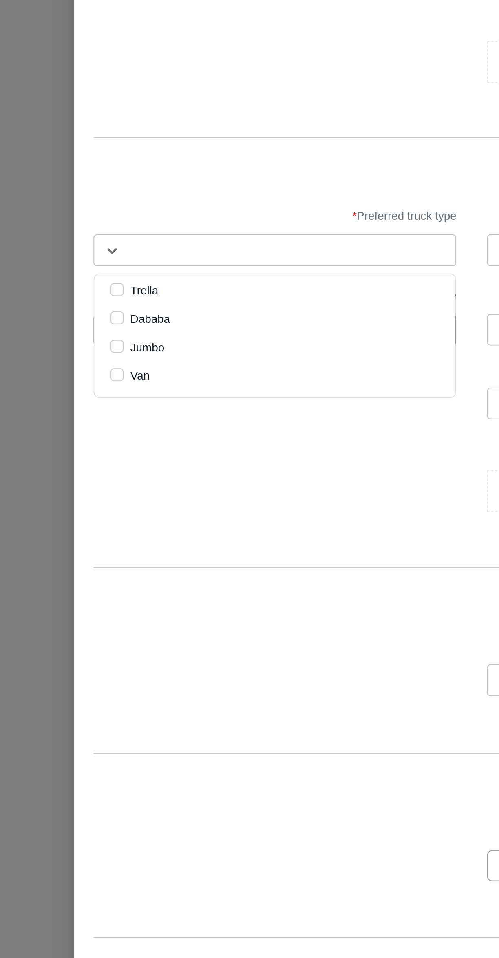
click at [89, 513] on label "Trella" at bounding box center [80, 515] width 24 height 10
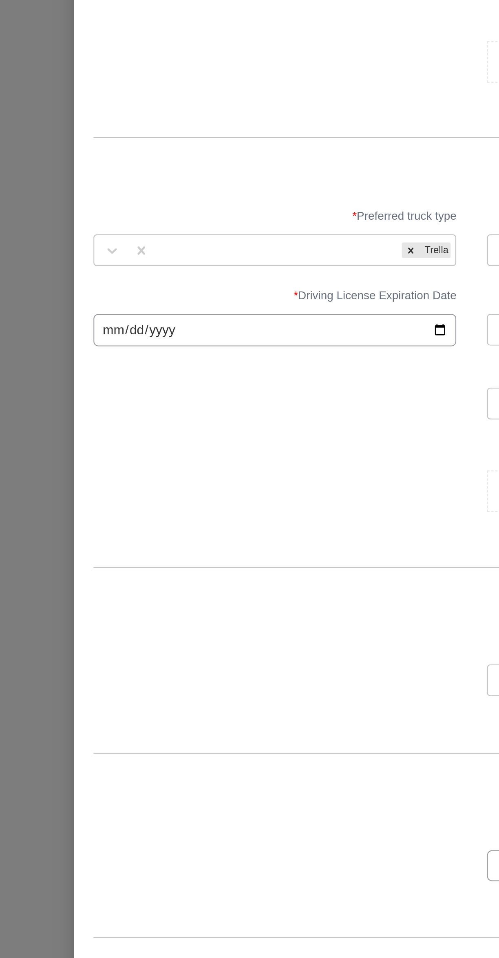
click at [88, 534] on input "date" at bounding box center [151, 535] width 182 height 16
type input "[DATE]"
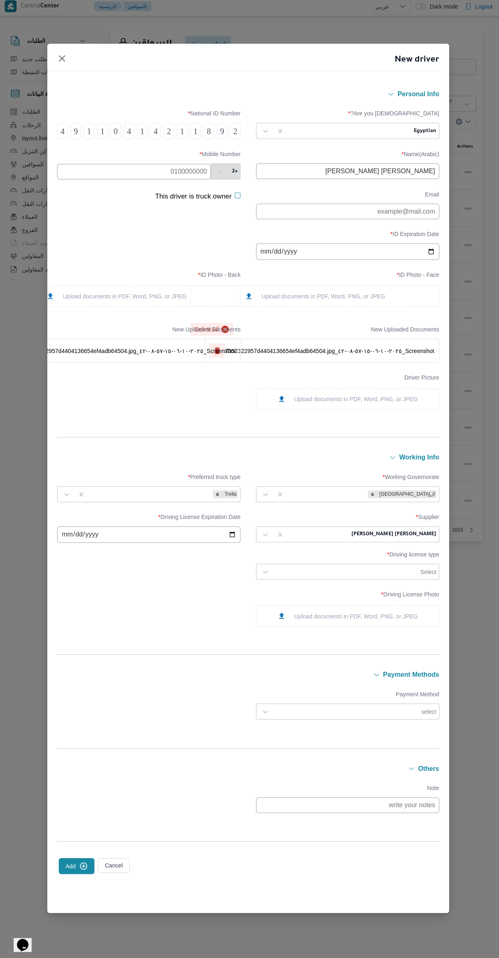
click at [360, 616] on div "Upload documents in PDF, Word, PNG, or JPEG" at bounding box center [348, 615] width 140 height 9
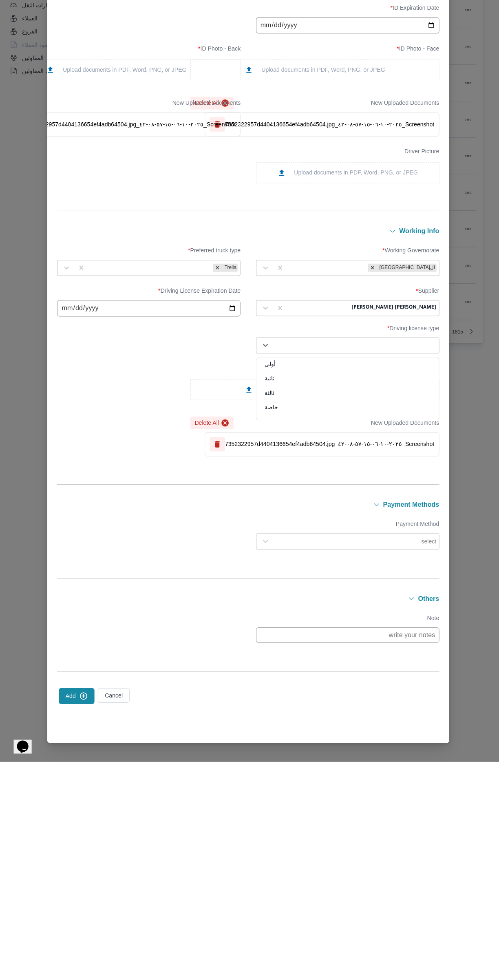
click at [270, 562] on div "أولى" at bounding box center [348, 565] width 181 height 14
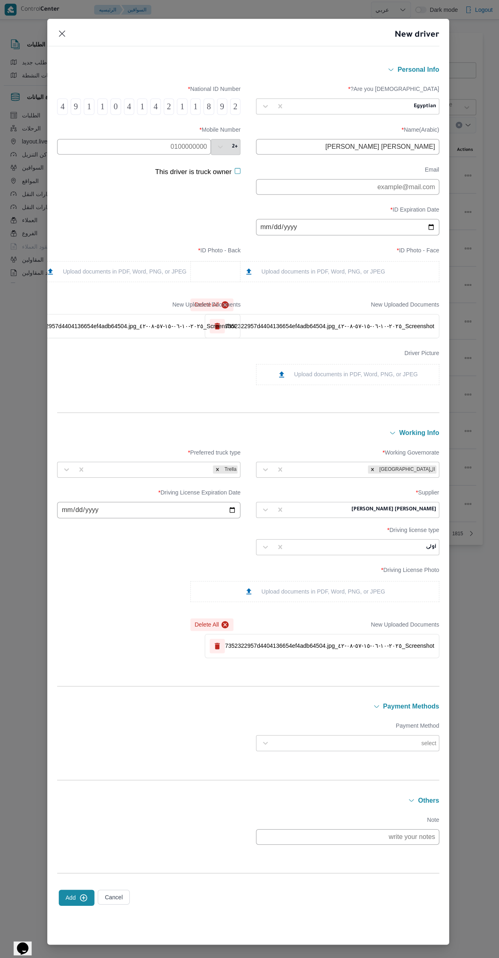
click at [113, 147] on input "text" at bounding box center [136, 145] width 153 height 15
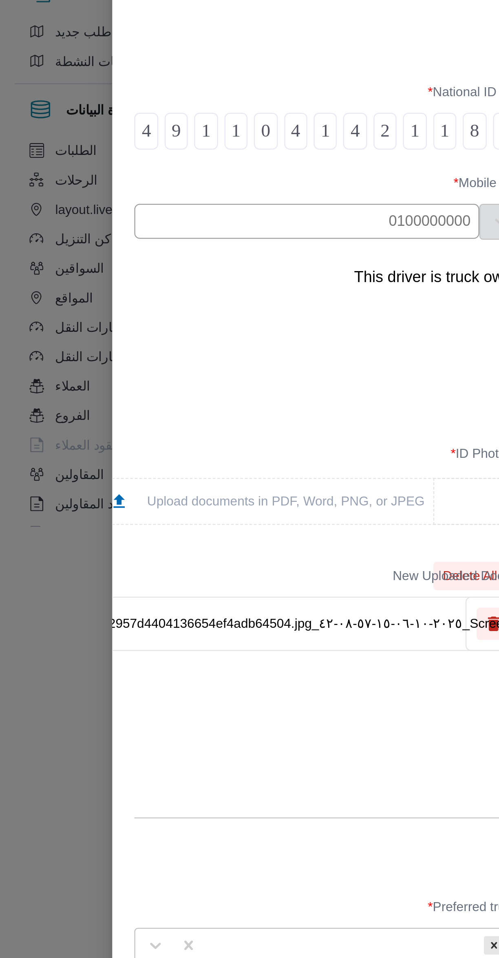
click at [115, 148] on input "text" at bounding box center [136, 145] width 153 height 15
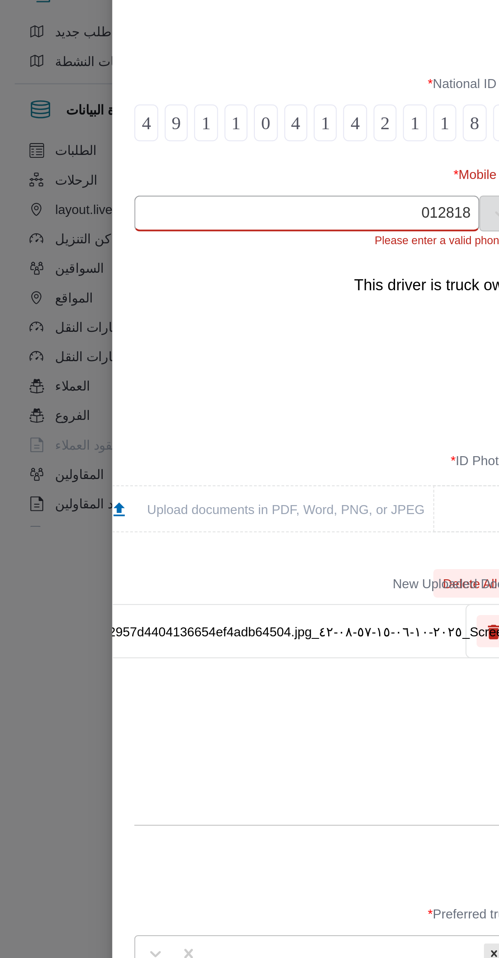
click at [126, 131] on label "Mobile Number *" at bounding box center [151, 128] width 182 height 13
click at [129, 146] on input "012818" at bounding box center [136, 143] width 153 height 16
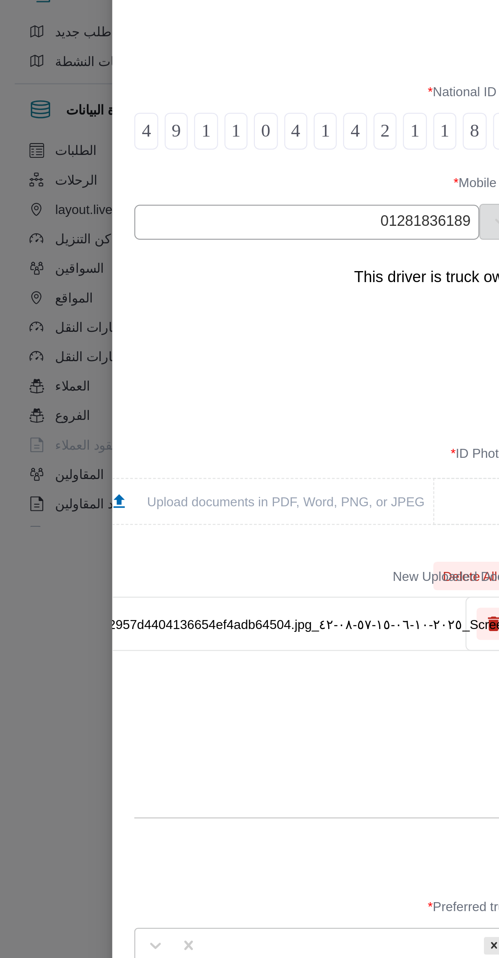
type input "01281836189"
click at [106, 191] on div "This driver is truck owner" at bounding box center [151, 180] width 182 height 28
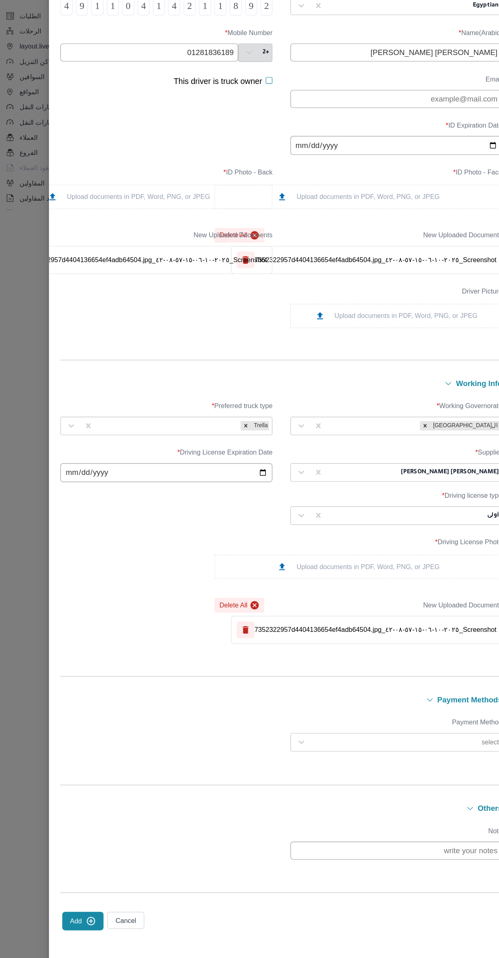
click at [73, 901] on button "Add" at bounding box center [78, 893] width 35 height 16
